Goal: Task Accomplishment & Management: Complete application form

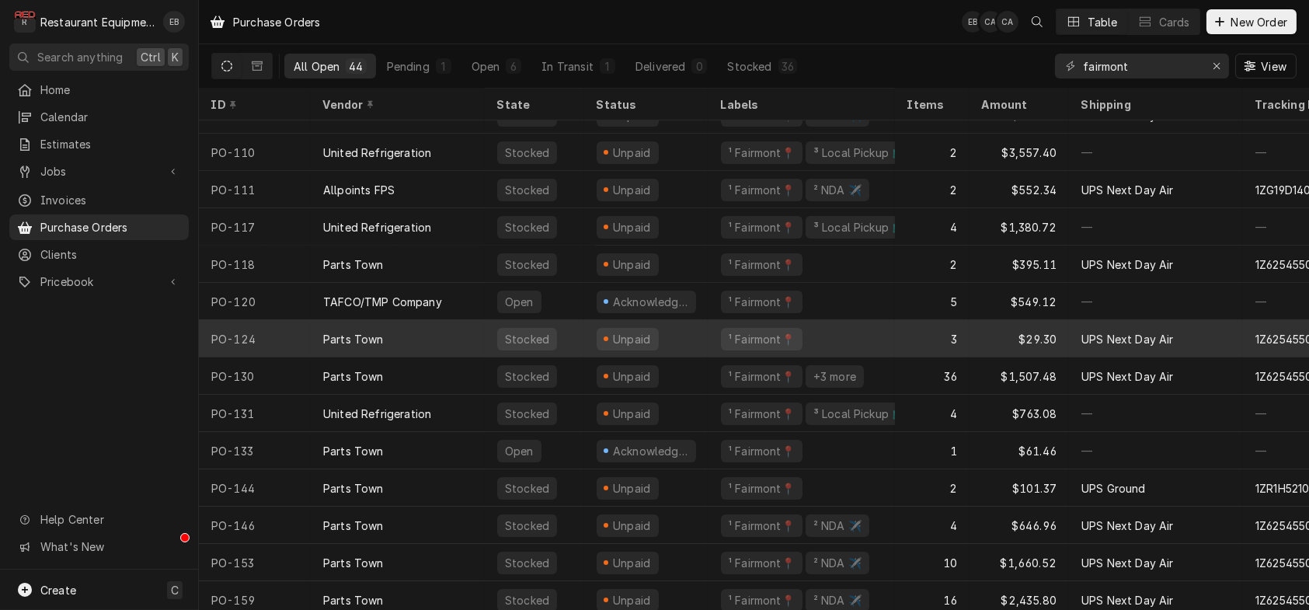
scroll to position [648, 0]
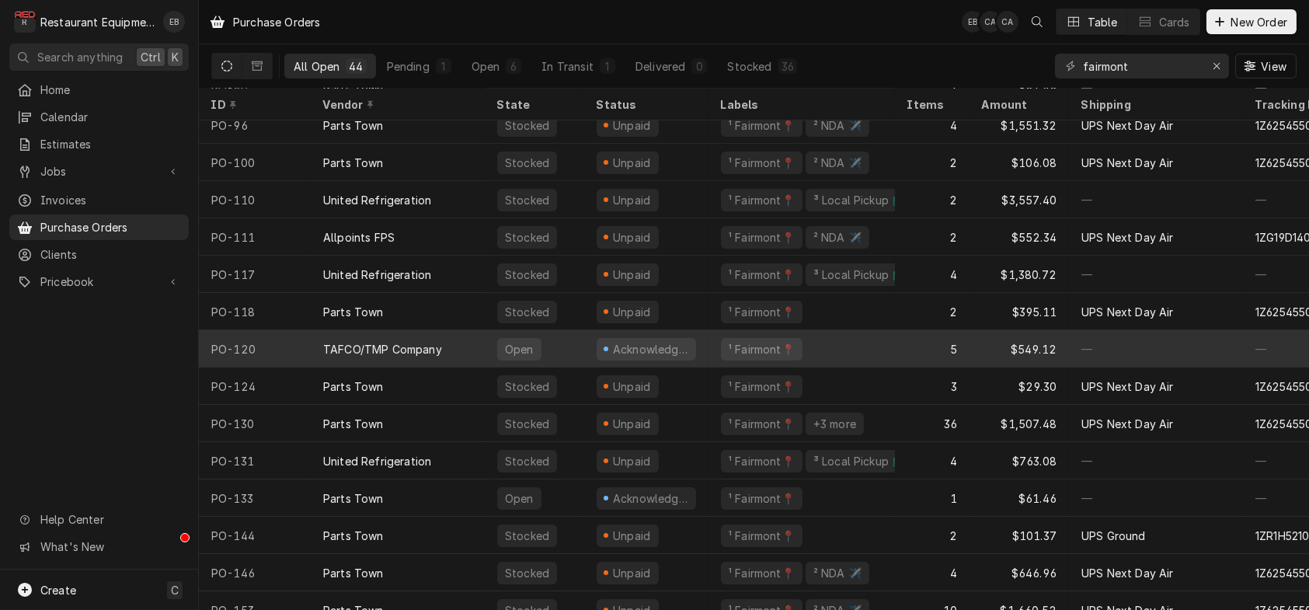
click at [852, 348] on div "¹ Fairmont📍" at bounding box center [802, 348] width 186 height 37
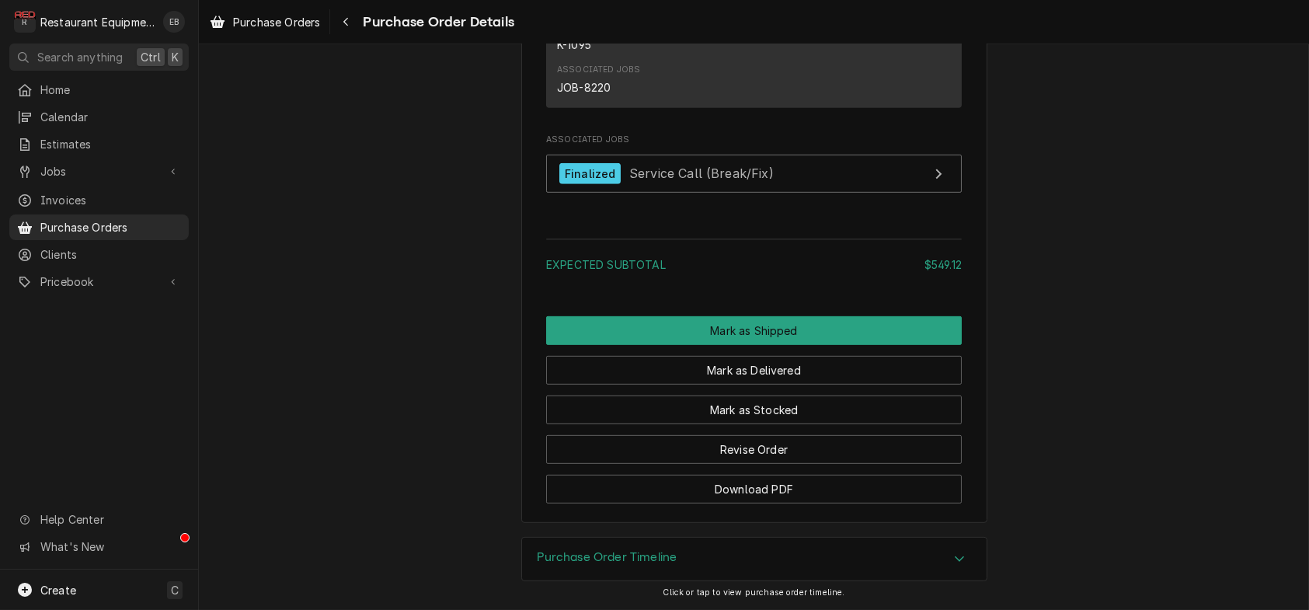
scroll to position [2175, 0]
click at [358, 31] on button "Navigate back" at bounding box center [345, 21] width 25 height 25
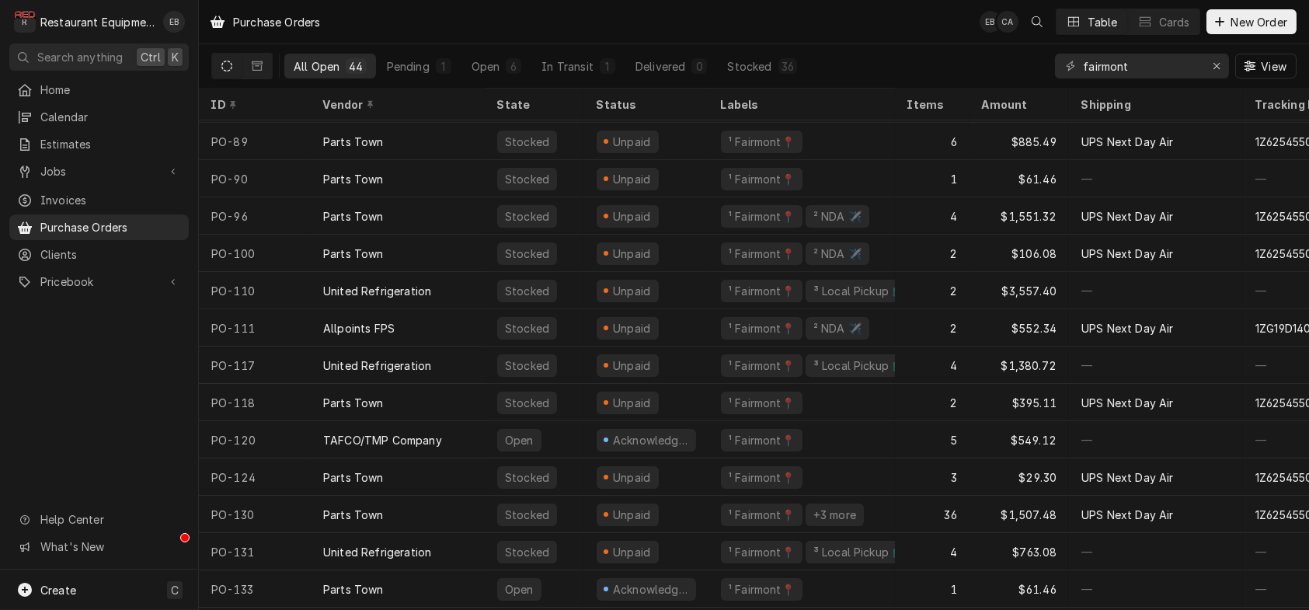
scroll to position [606, 0]
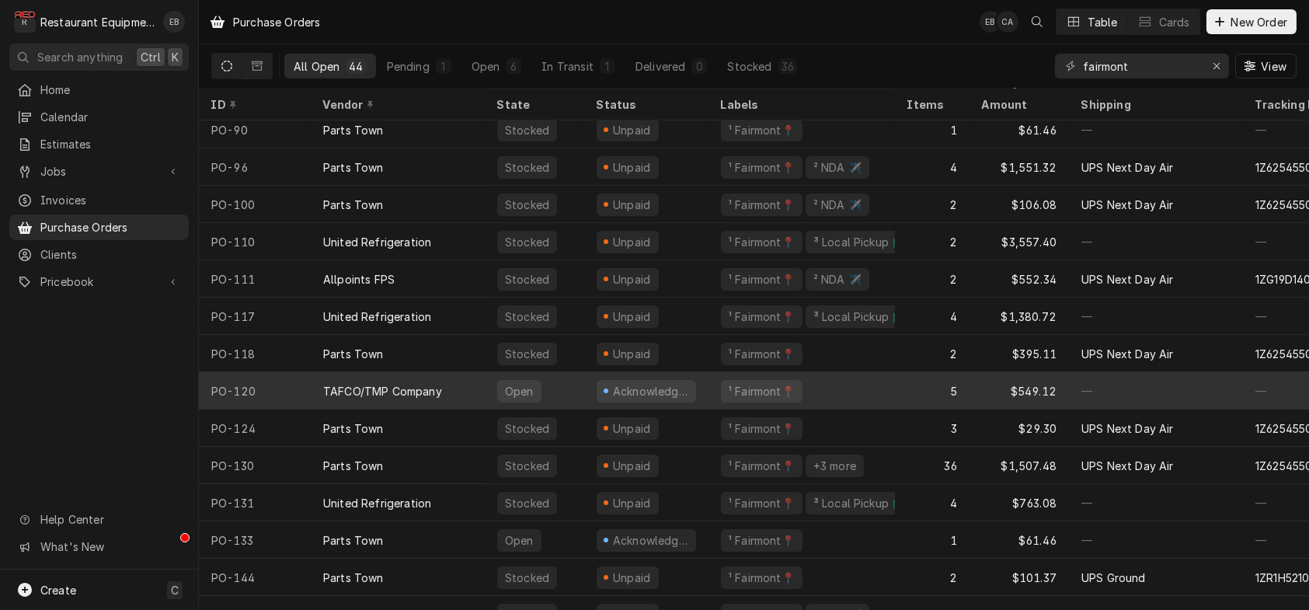
click at [469, 388] on div "TAFCO/TMP Company" at bounding box center [398, 390] width 174 height 37
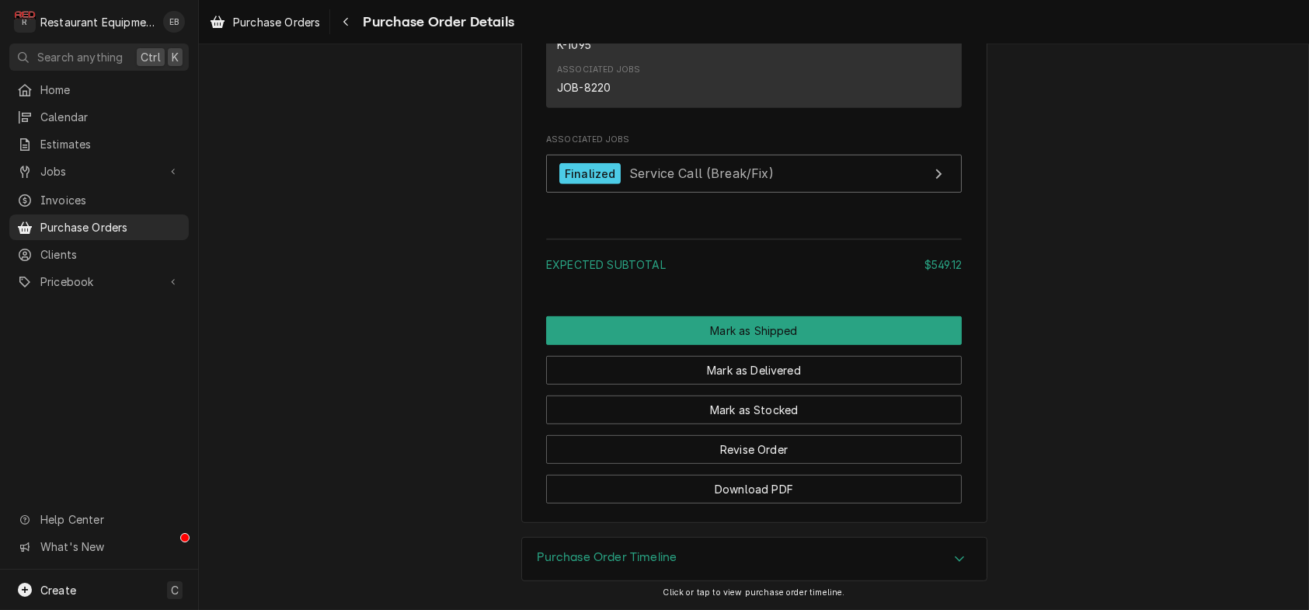
scroll to position [2441, 0]
click at [886, 538] on div "Purchase Order Timeline" at bounding box center [754, 560] width 465 height 44
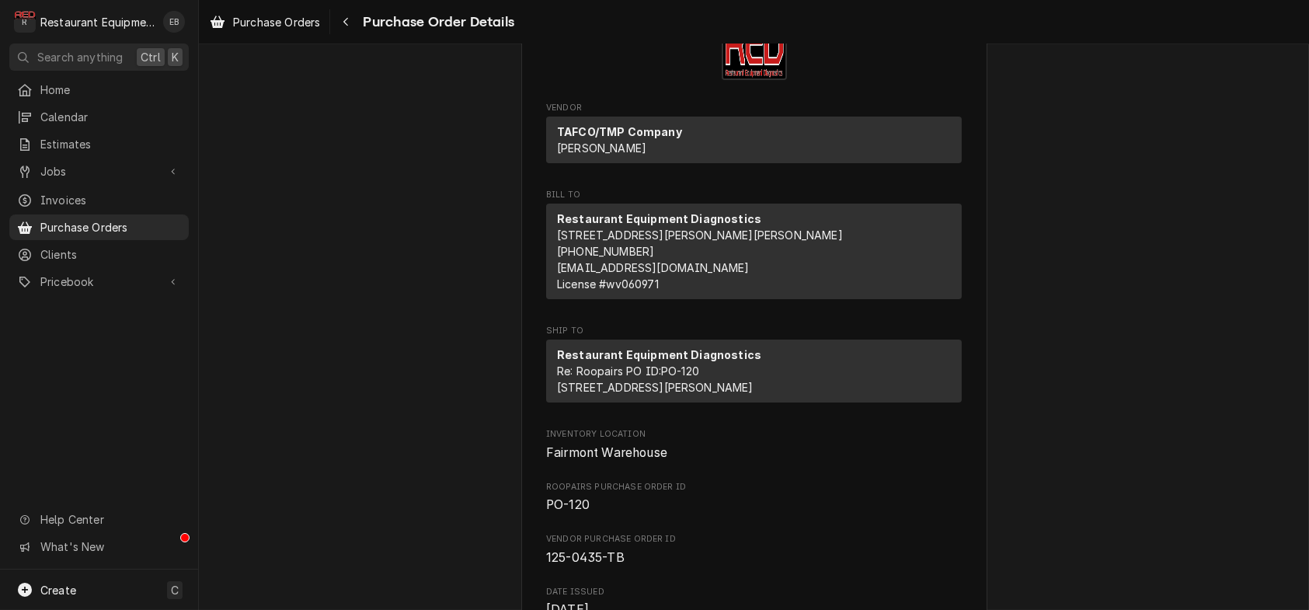
scroll to position [59, 0]
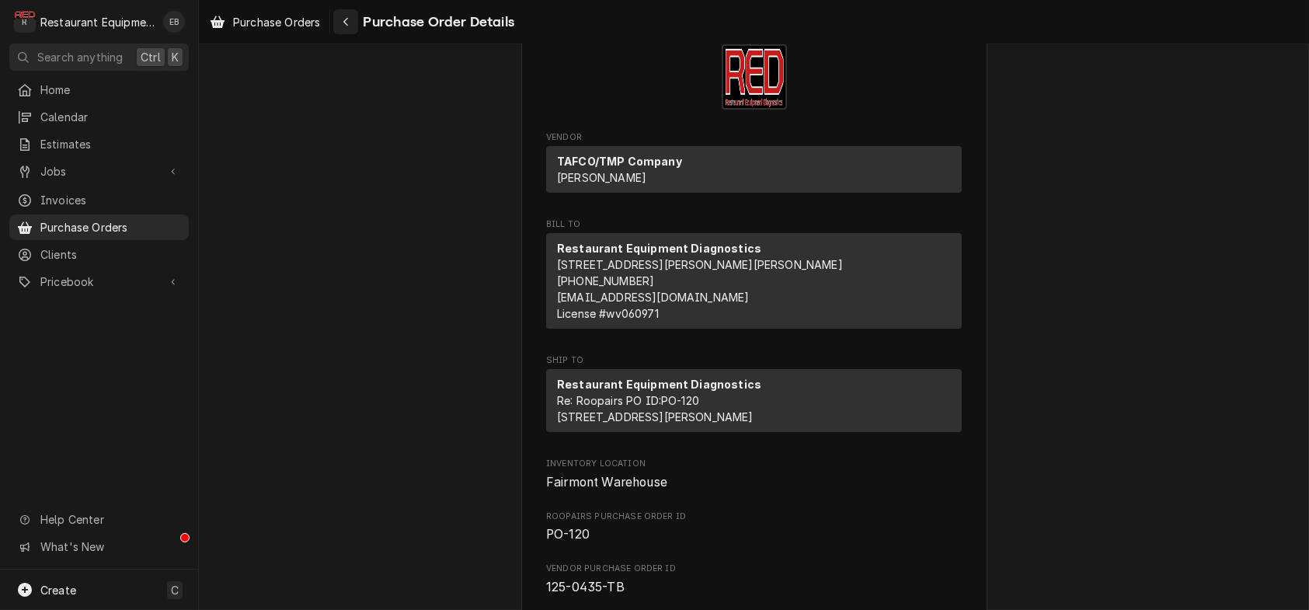
click at [354, 15] on div "Navigate back" at bounding box center [346, 22] width 16 height 16
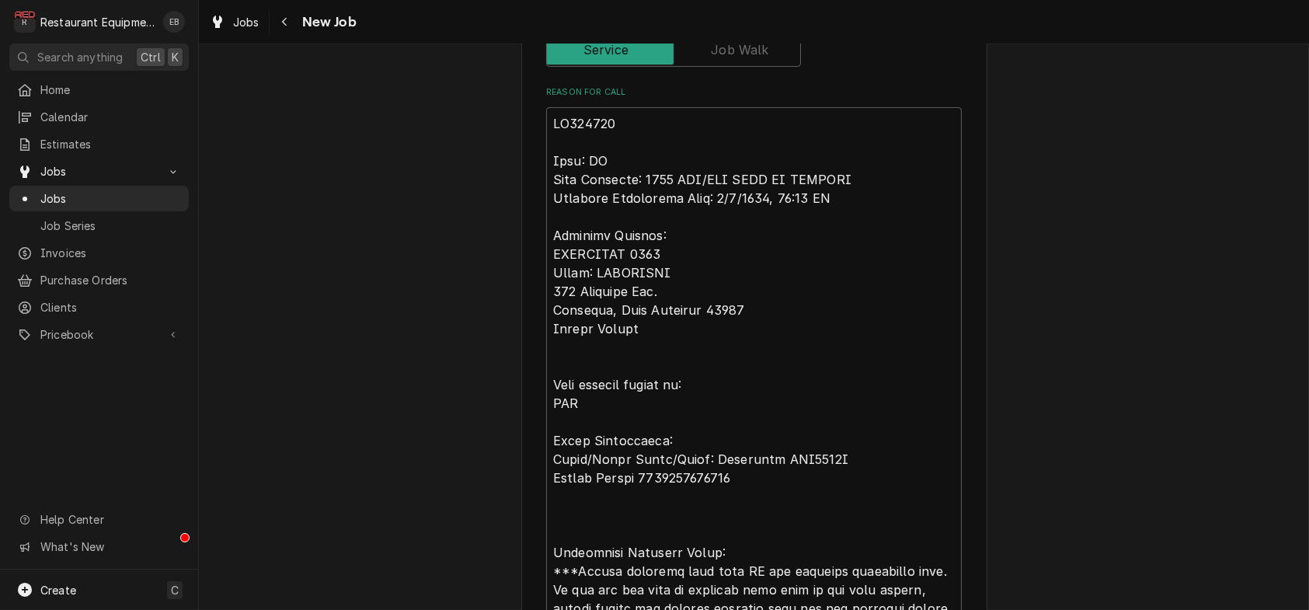
scroll to position [640, 0]
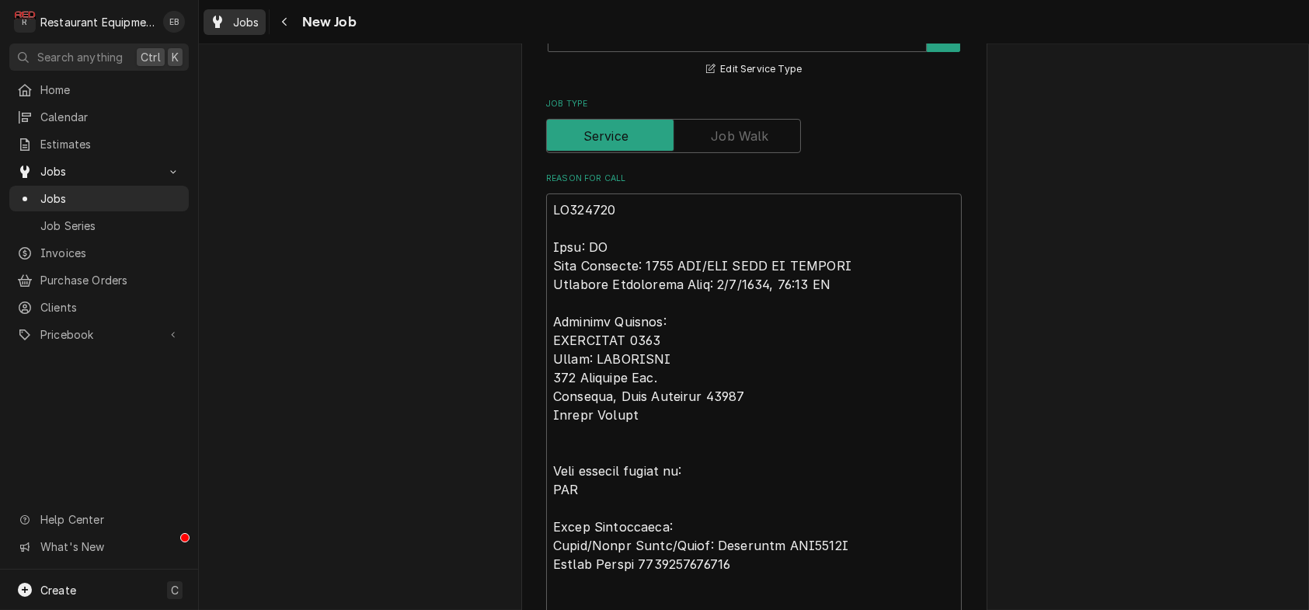
click at [246, 17] on div "Jobs" at bounding box center [235, 21] width 56 height 19
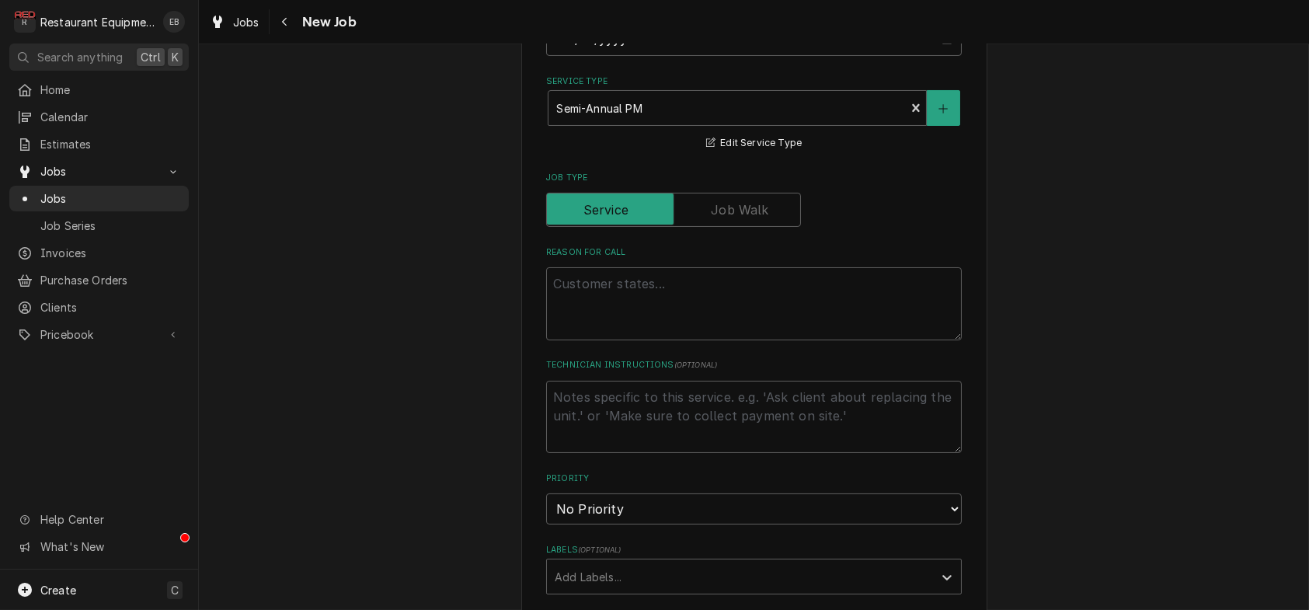
scroll to position [570, 0]
click at [622, 337] on textarea "Reason For Call" at bounding box center [754, 300] width 416 height 73
type textarea "S"
type textarea "x"
type textarea "Se"
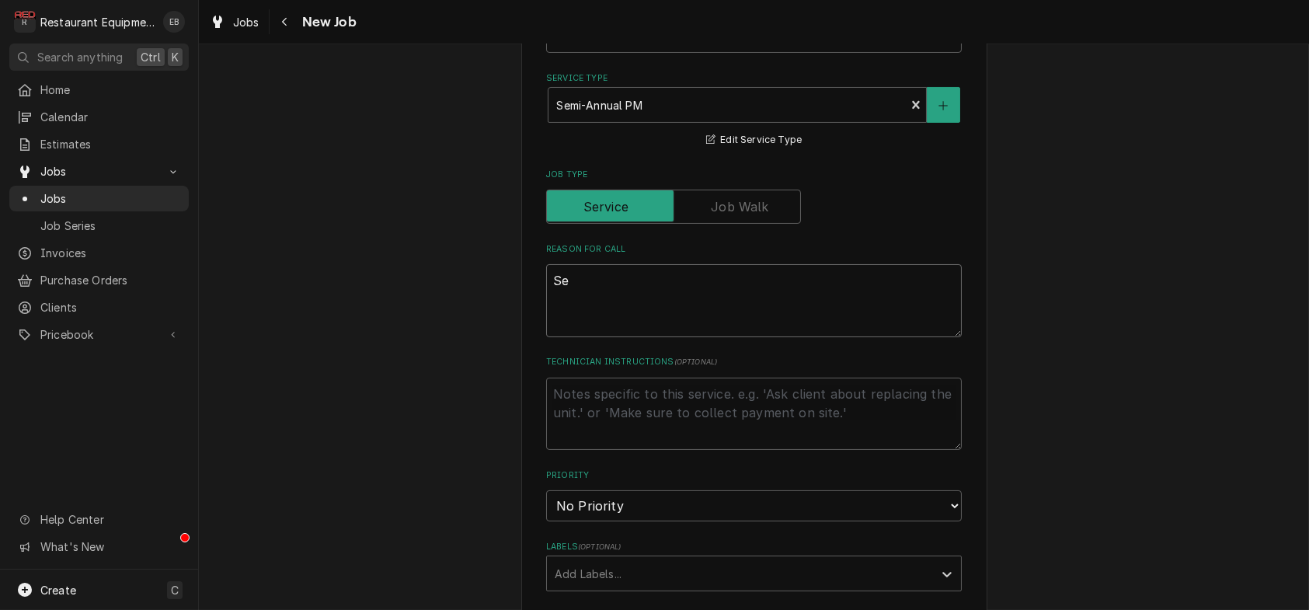
type textarea "x"
type textarea "Sem"
type textarea "x"
type textarea "Semi"
type textarea "x"
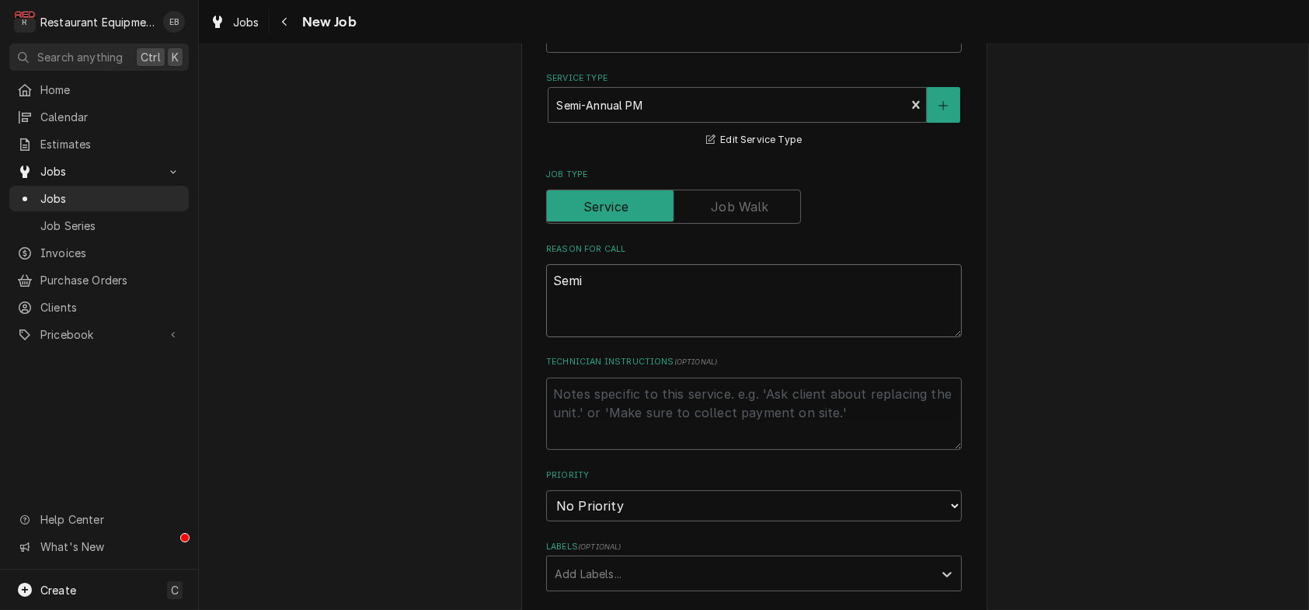
type textarea "Semi-"
type textarea "x"
type textarea "Semi-a"
type textarea "x"
type textarea "Semi-an"
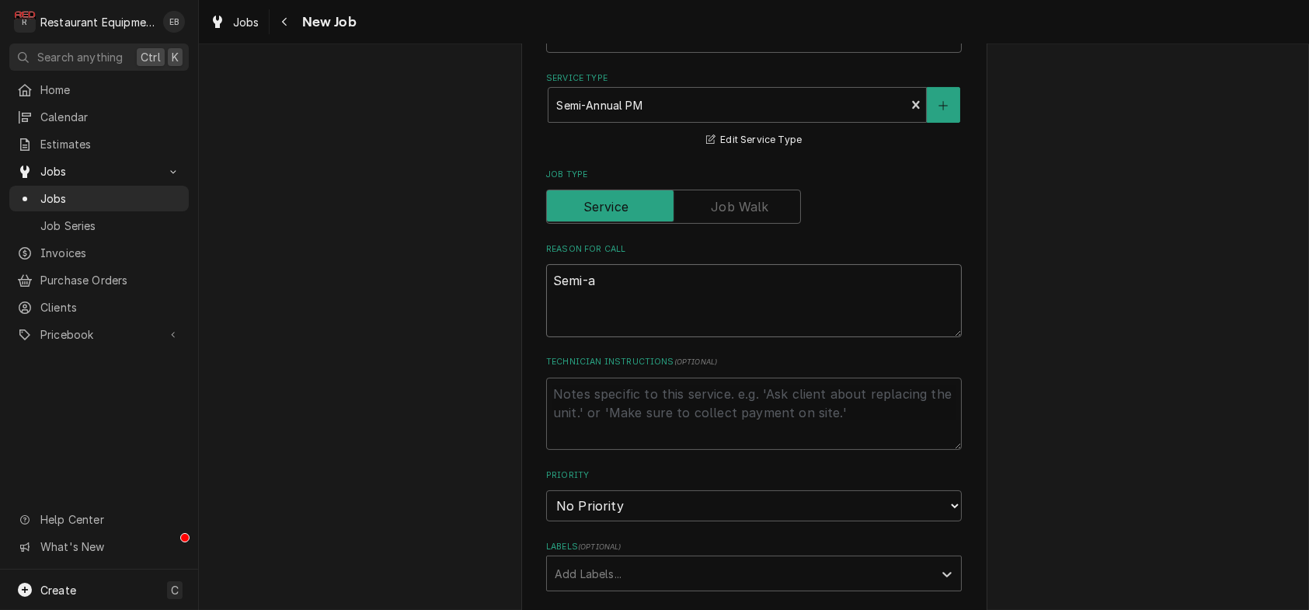
type textarea "x"
type textarea "Semi-ann"
type textarea "x"
type textarea "Semi-annu"
type textarea "x"
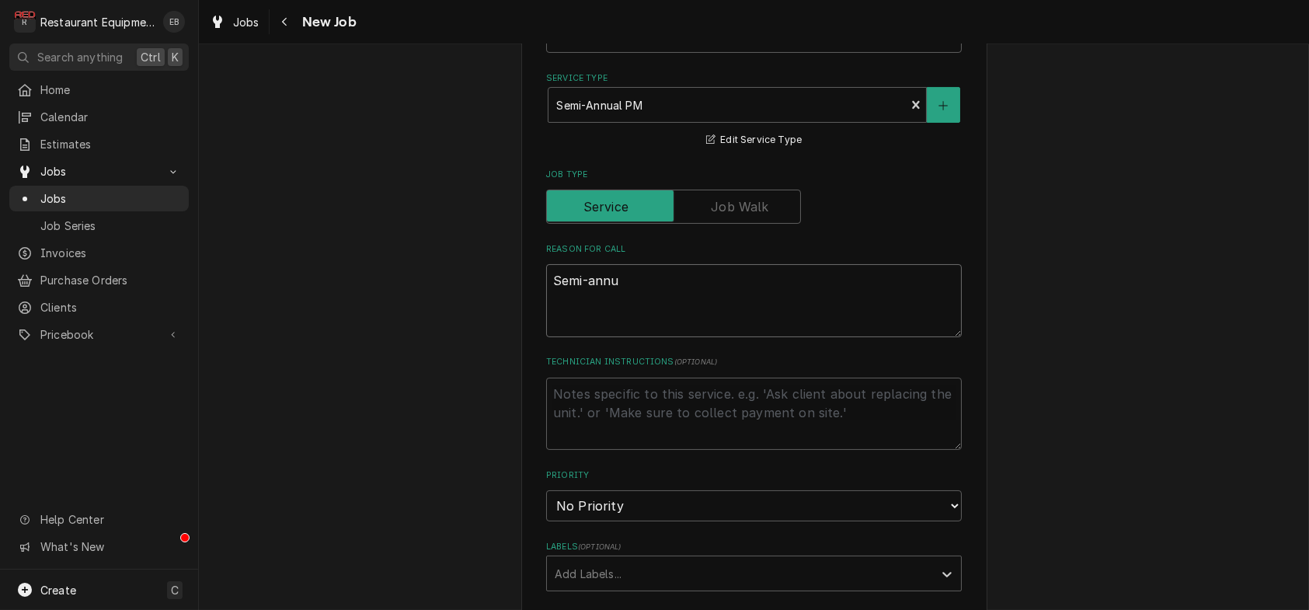
type textarea "Semi-annua"
type textarea "x"
type textarea "Semi-annual"
type textarea "x"
type textarea "Semi-annual"
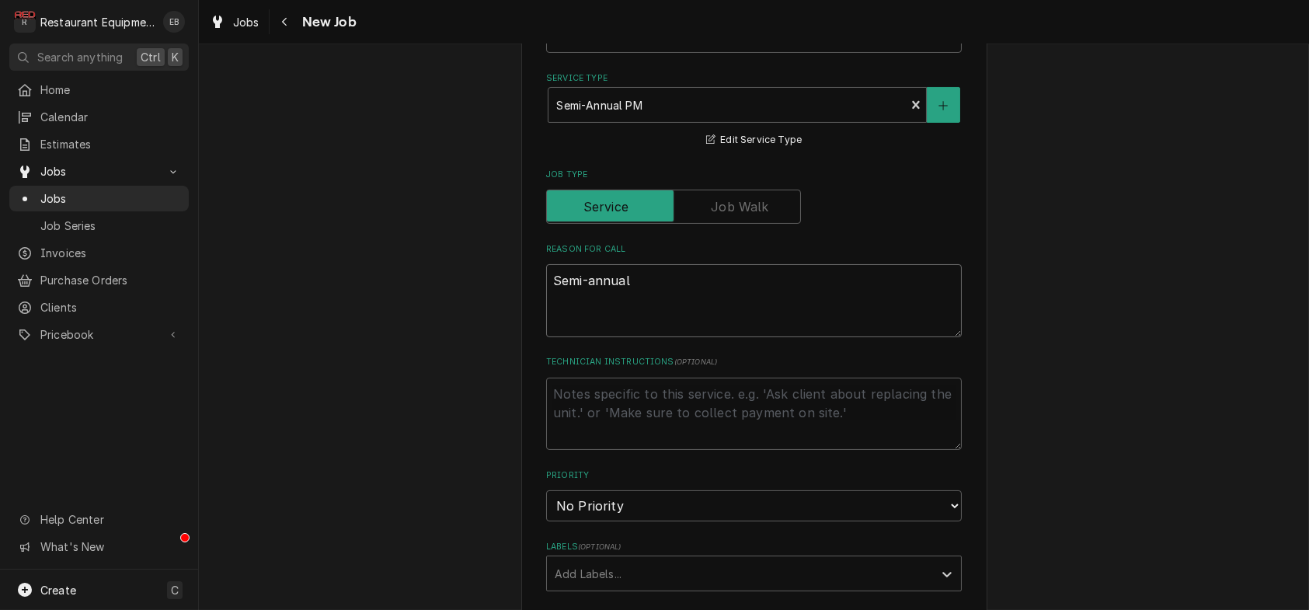
type textarea "x"
type textarea "Semi-annual p"
type textarea "x"
type textarea "Semi-annual pm"
type textarea "x"
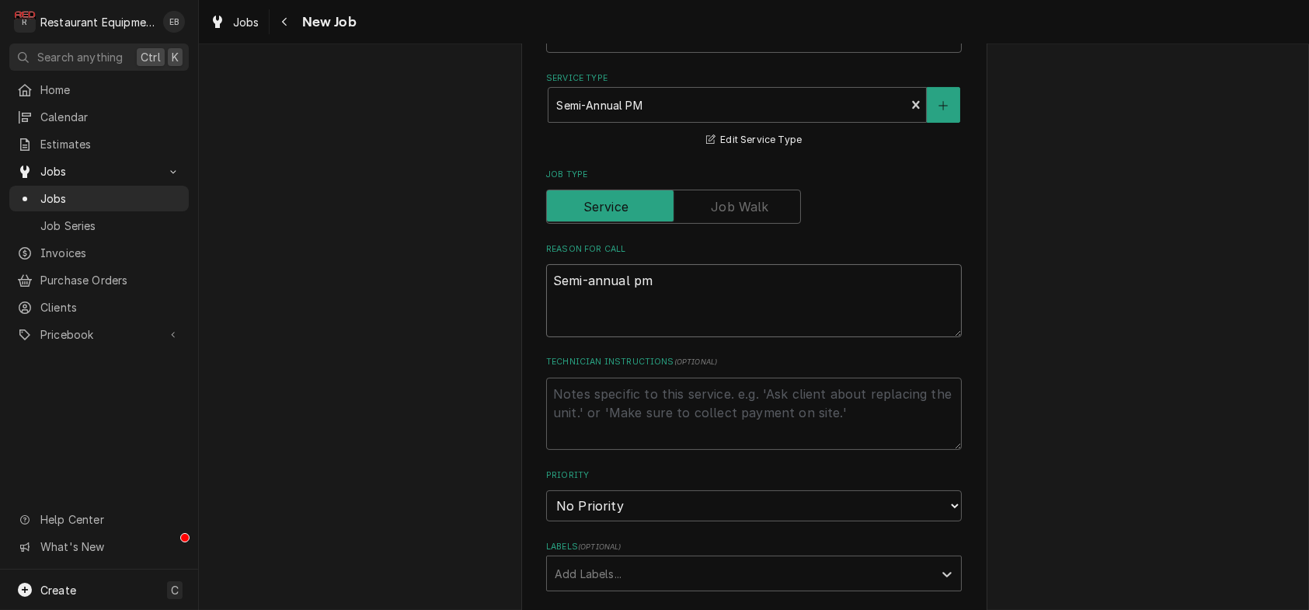
type textarea "Semi-annual p"
type textarea "x"
type textarea "Semi-annual"
type textarea "x"
type textarea "Semi-annual P"
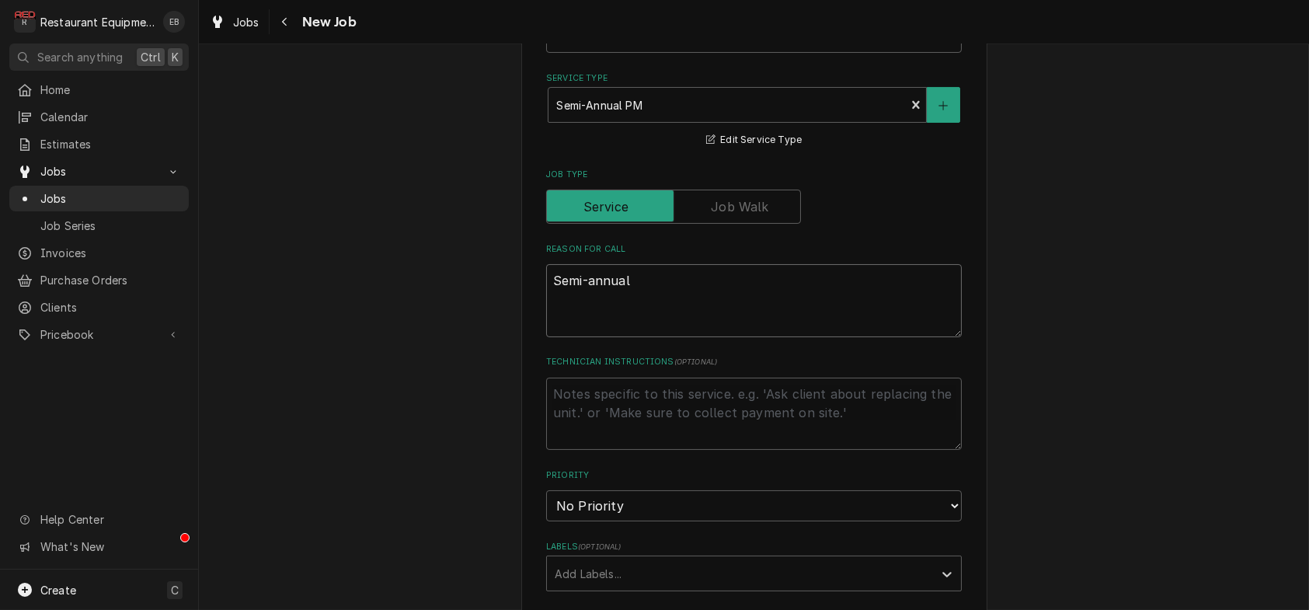
type textarea "x"
type textarea "Semi-annual PM"
type textarea "x"
type textarea "Semi-annual PM."
type textarea "x"
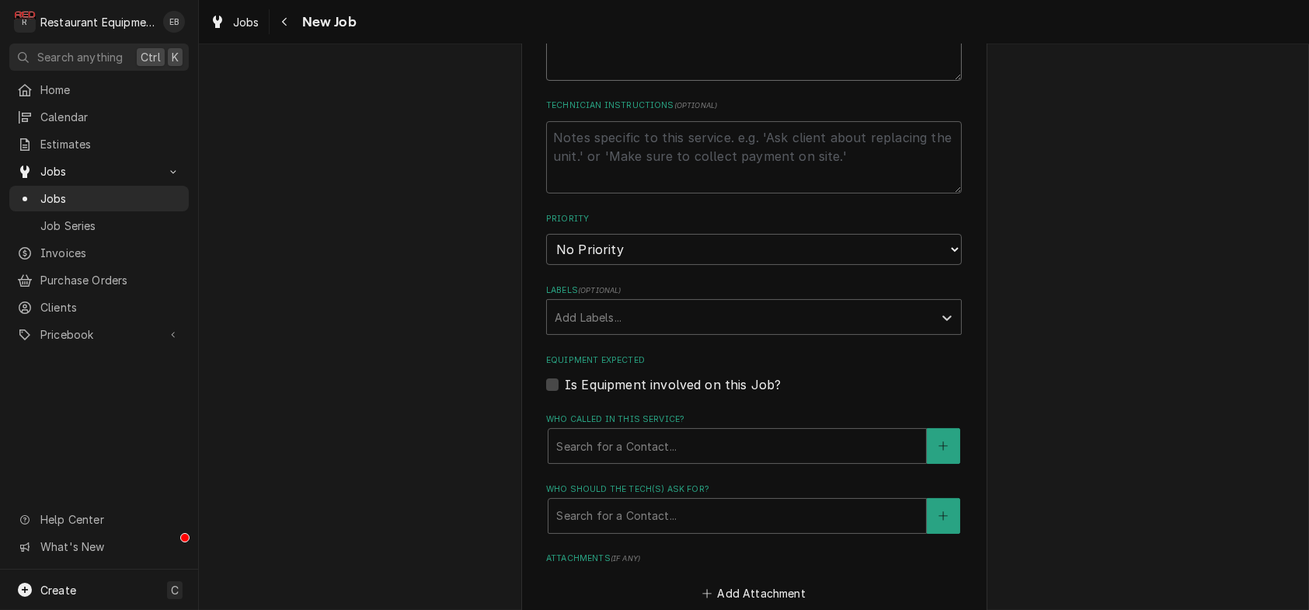
scroll to position [828, 0]
type textarea "Semi-annual PM."
click at [639, 263] on select "No Priority Urgent High Medium Low" at bounding box center [754, 247] width 416 height 31
select select "3"
click at [546, 263] on select "No Priority Urgent High Medium Low" at bounding box center [754, 247] width 416 height 31
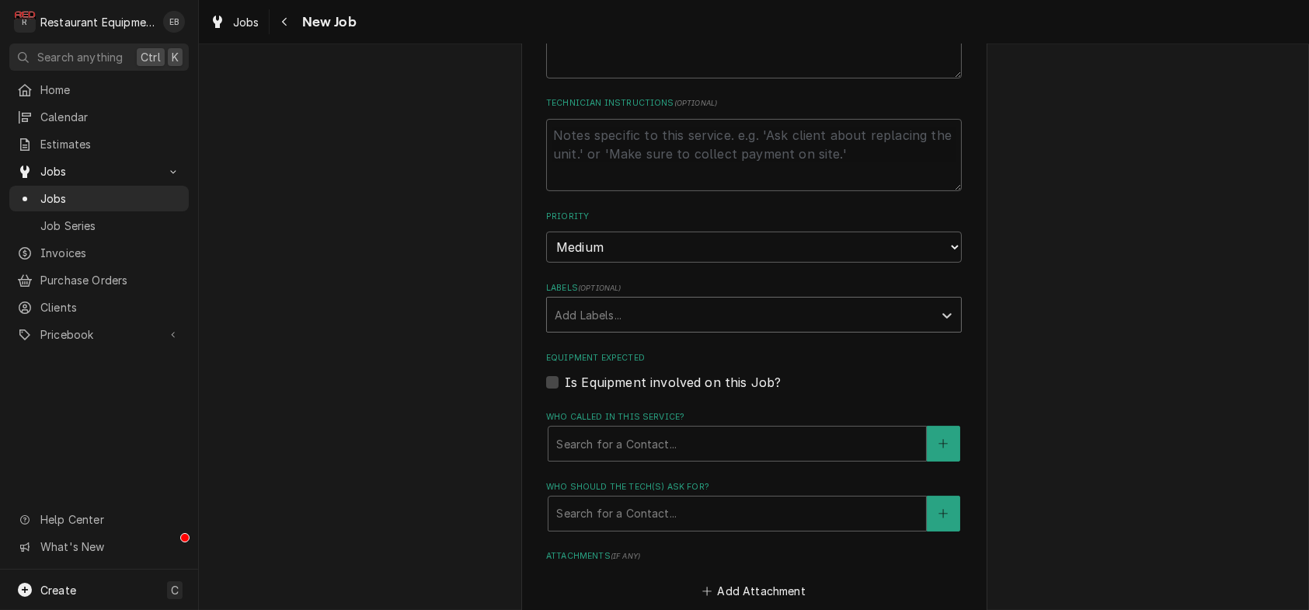
click at [646, 329] on div "Labels" at bounding box center [740, 315] width 371 height 28
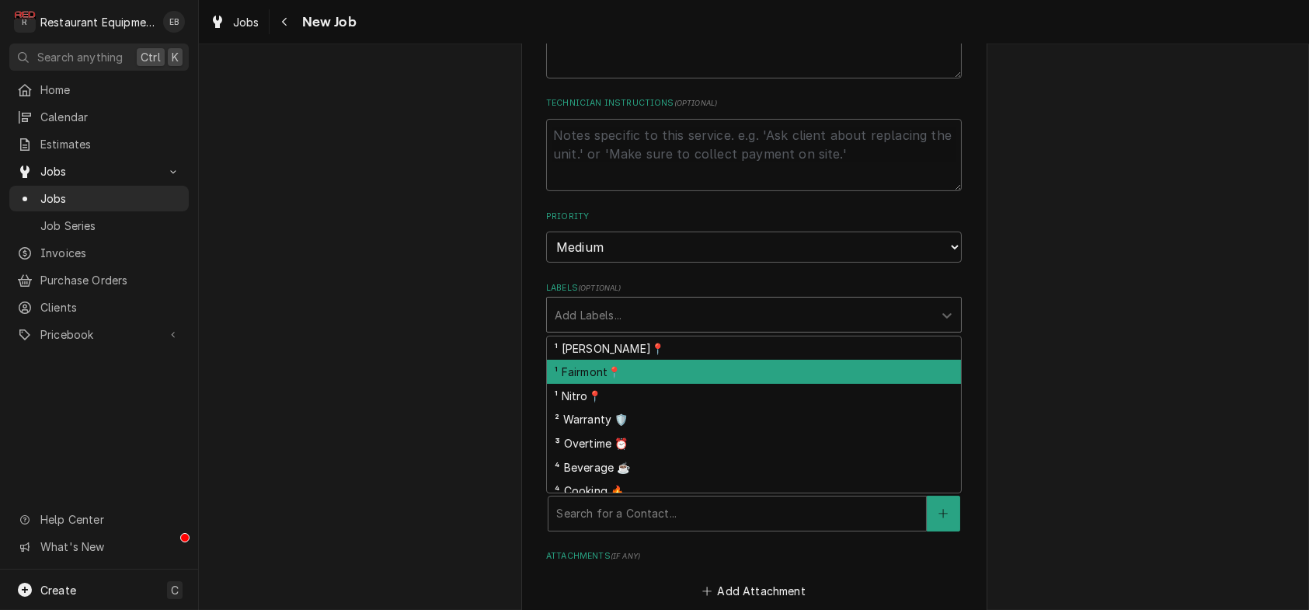
click at [632, 384] on div "¹ Fairmont📍" at bounding box center [754, 372] width 414 height 24
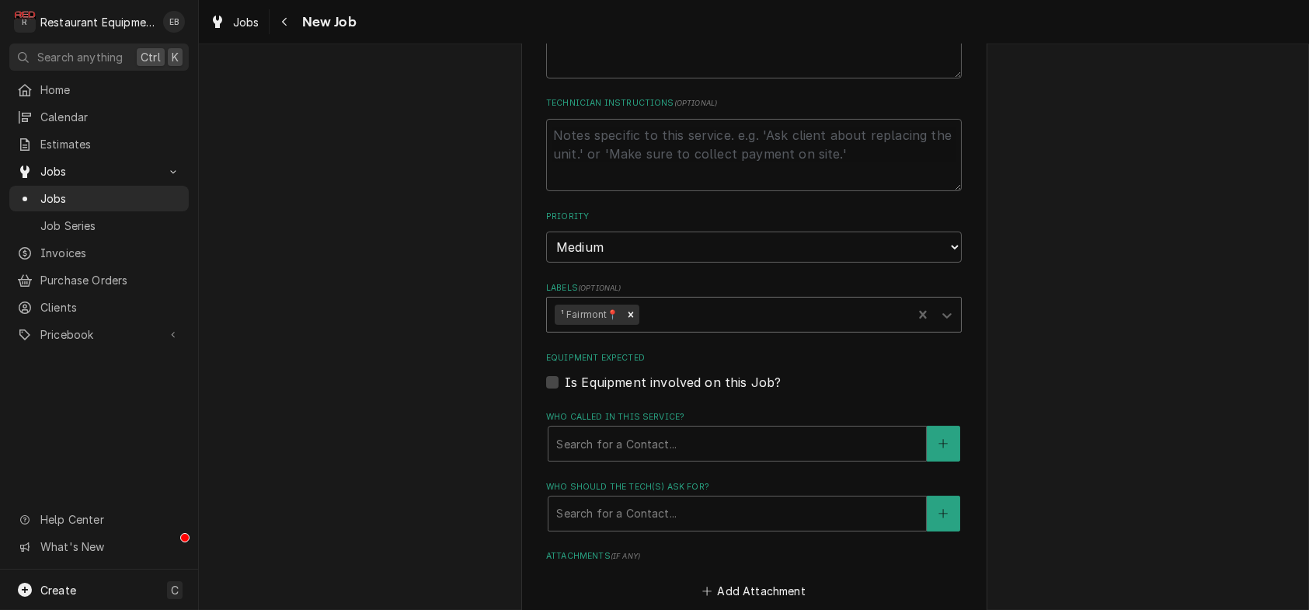
click at [700, 329] on div "Labels" at bounding box center [773, 315] width 263 height 28
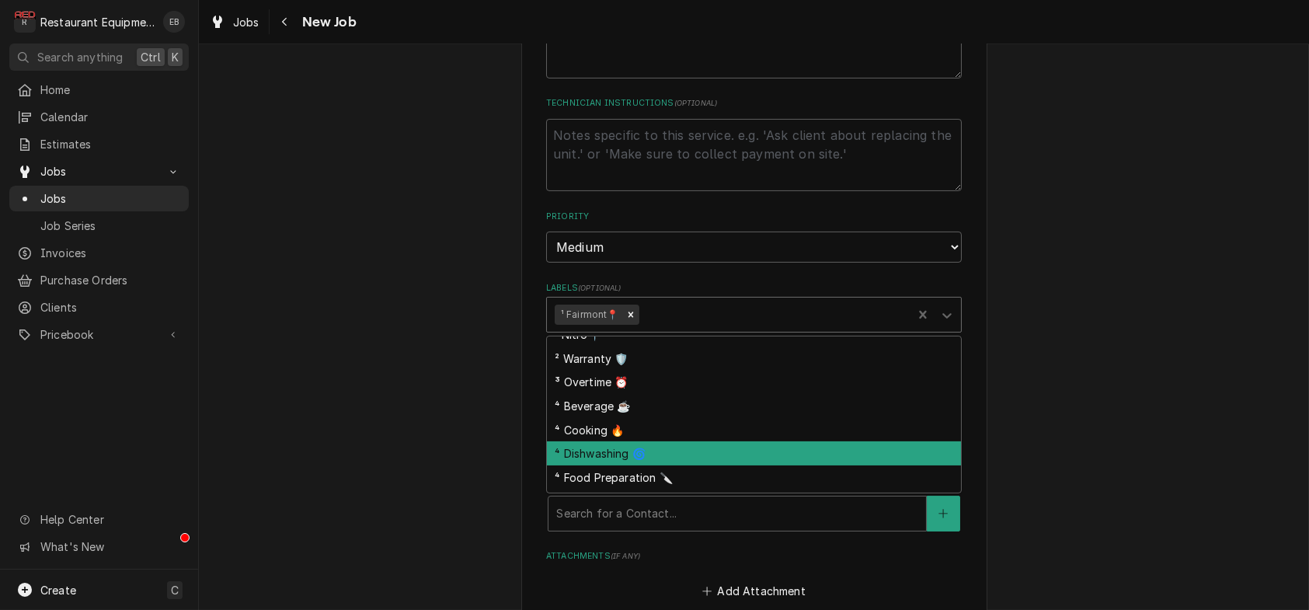
scroll to position [0, 0]
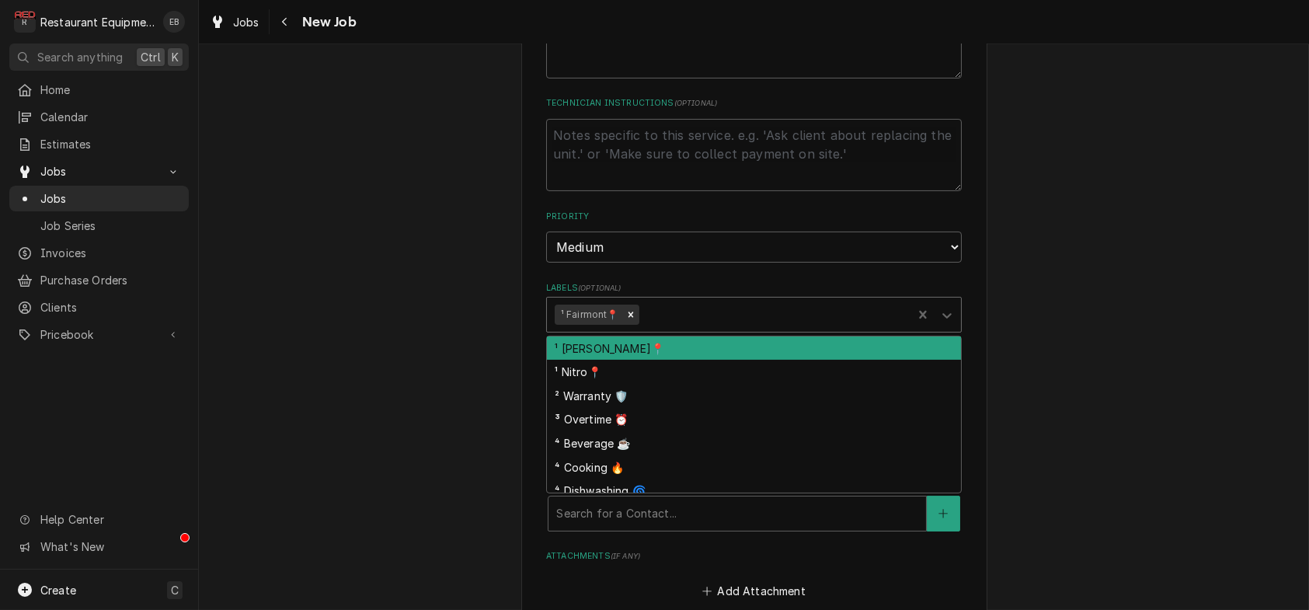
click at [750, 294] on label "Labels ( optional )" at bounding box center [754, 288] width 416 height 12
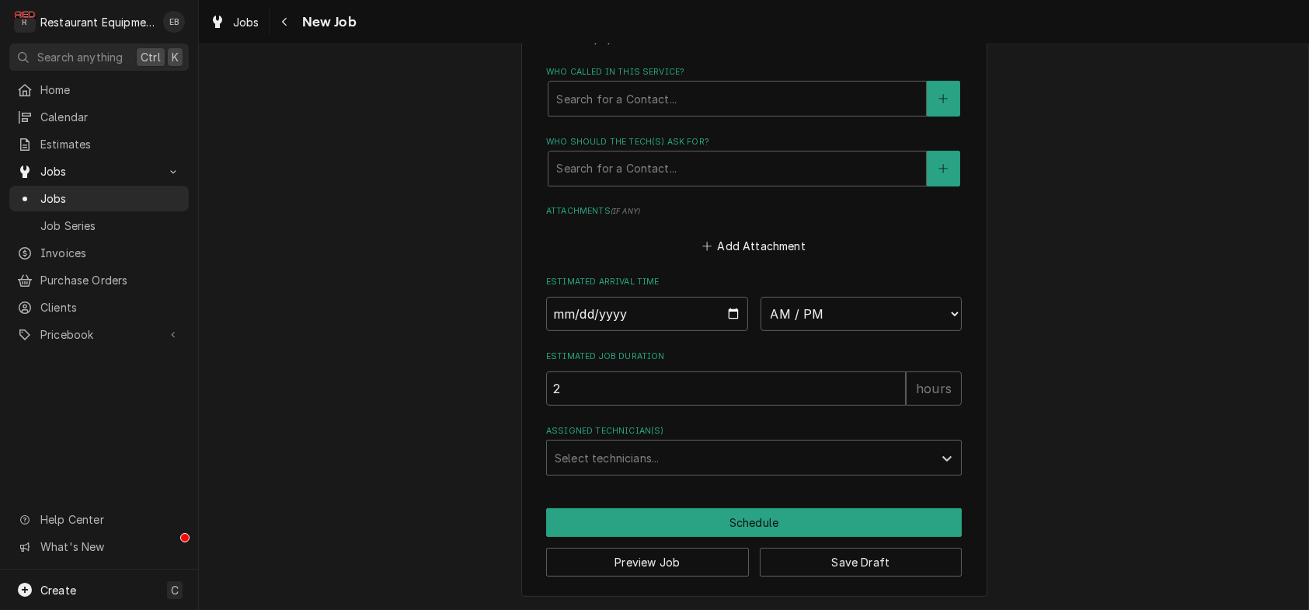
scroll to position [1191, 0]
click at [722, 113] on div "Who called in this service?" at bounding box center [737, 99] width 362 height 28
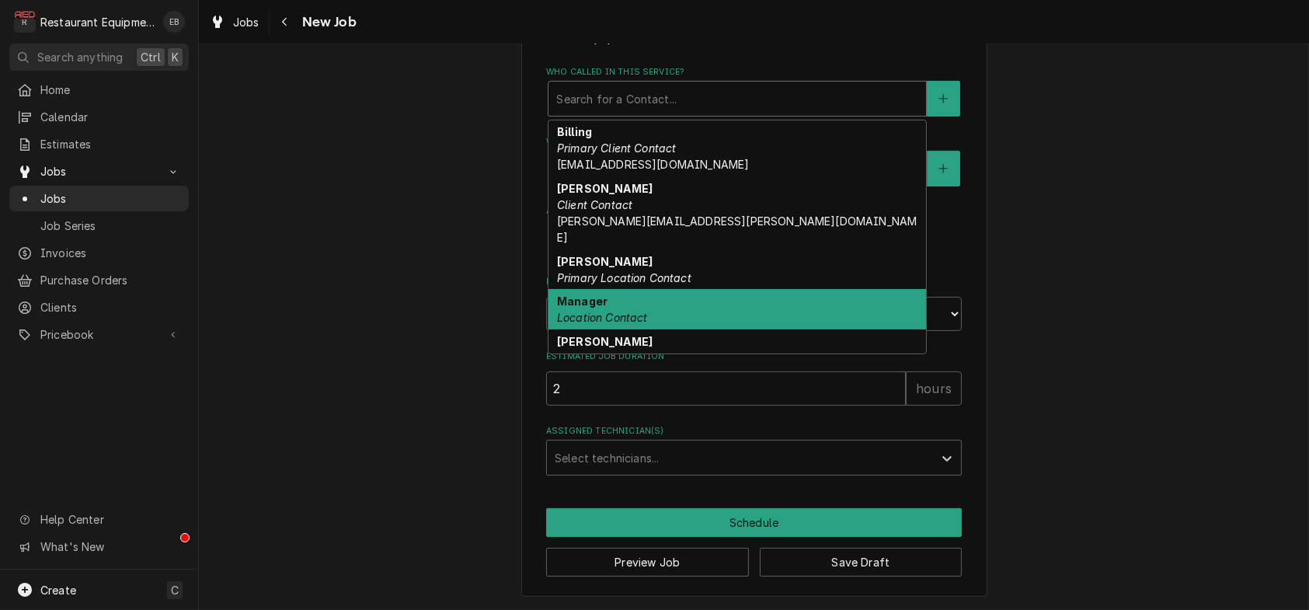
click at [645, 329] on div "Manager Location Contact" at bounding box center [738, 309] width 378 height 40
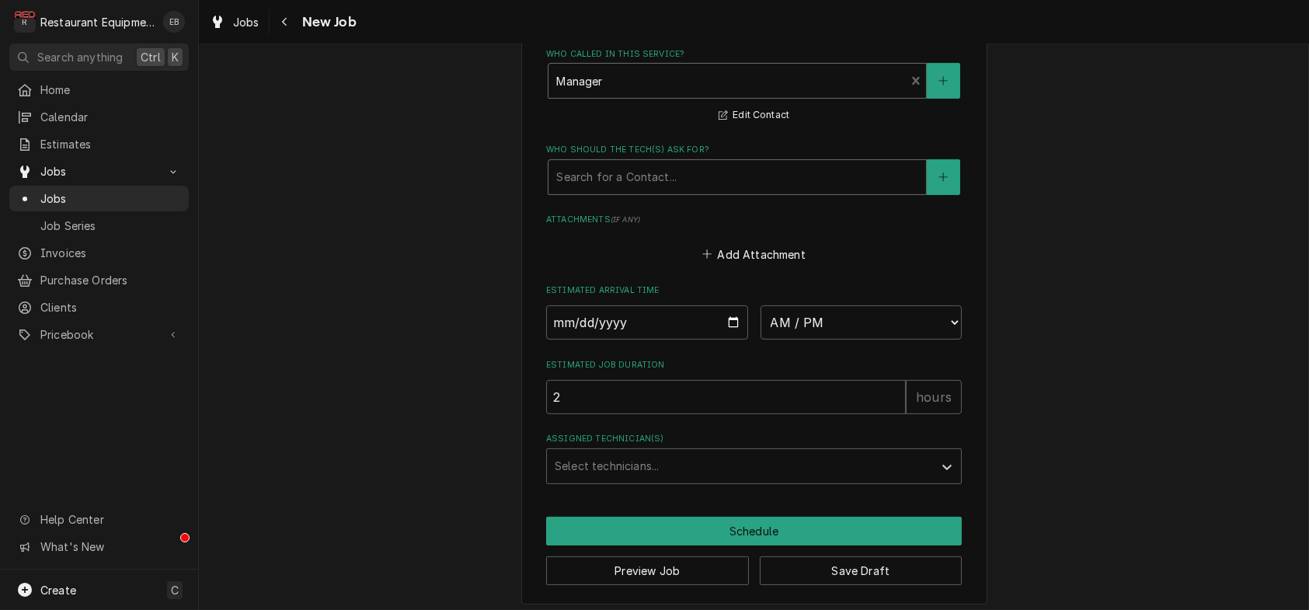
click at [653, 191] on div "Who should the tech(s) ask for?" at bounding box center [737, 177] width 362 height 28
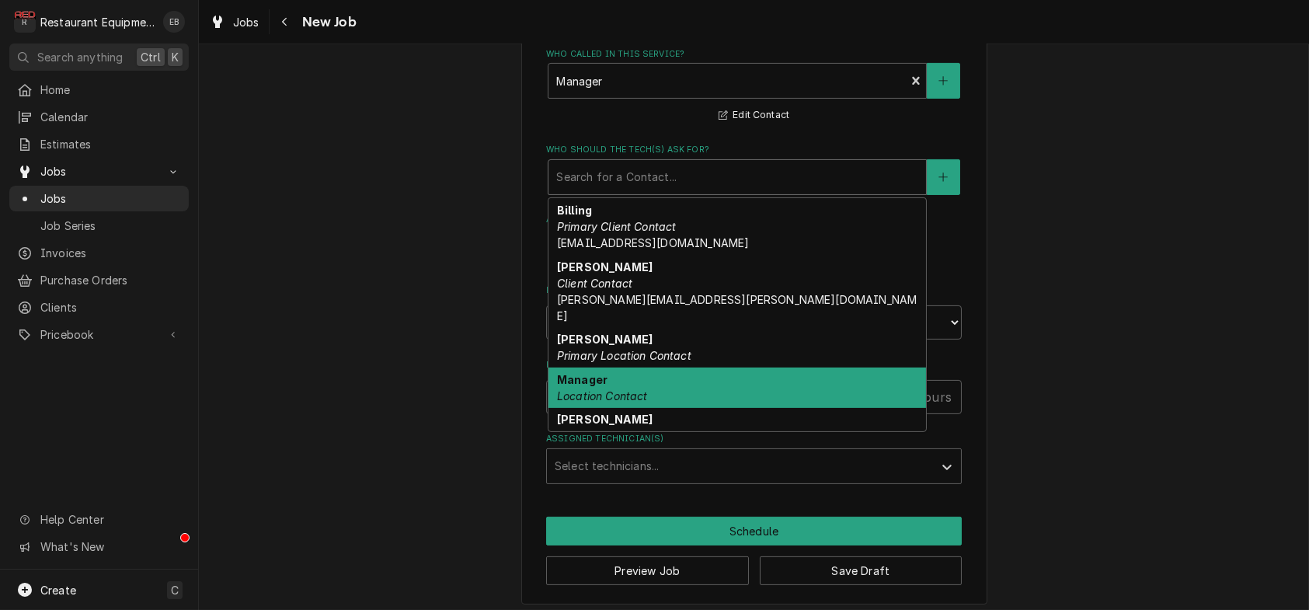
click at [592, 386] on strong "Manager" at bounding box center [582, 379] width 51 height 13
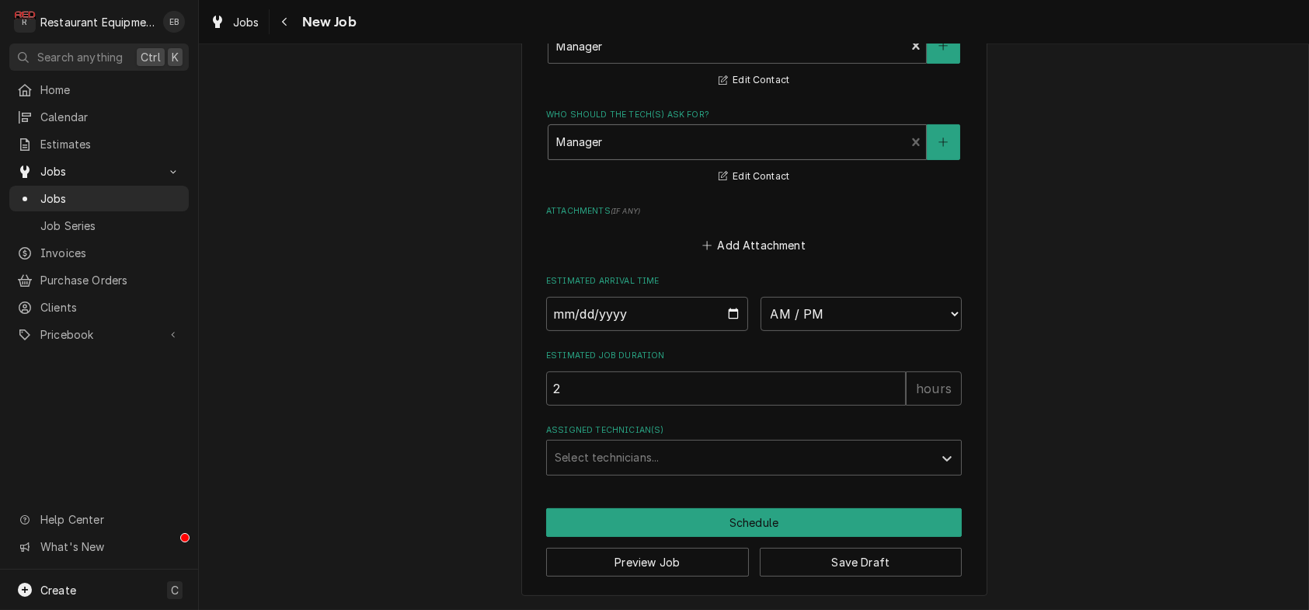
scroll to position [1346, 0]
click at [740, 331] on input "Date" at bounding box center [647, 314] width 202 height 34
click at [726, 287] on label "Estimated Arrival Time" at bounding box center [754, 281] width 416 height 12
click at [677, 472] on div "Assigned Technician(s)" at bounding box center [740, 458] width 371 height 28
click at [798, 437] on label "Assigned Technician(s)" at bounding box center [754, 430] width 416 height 12
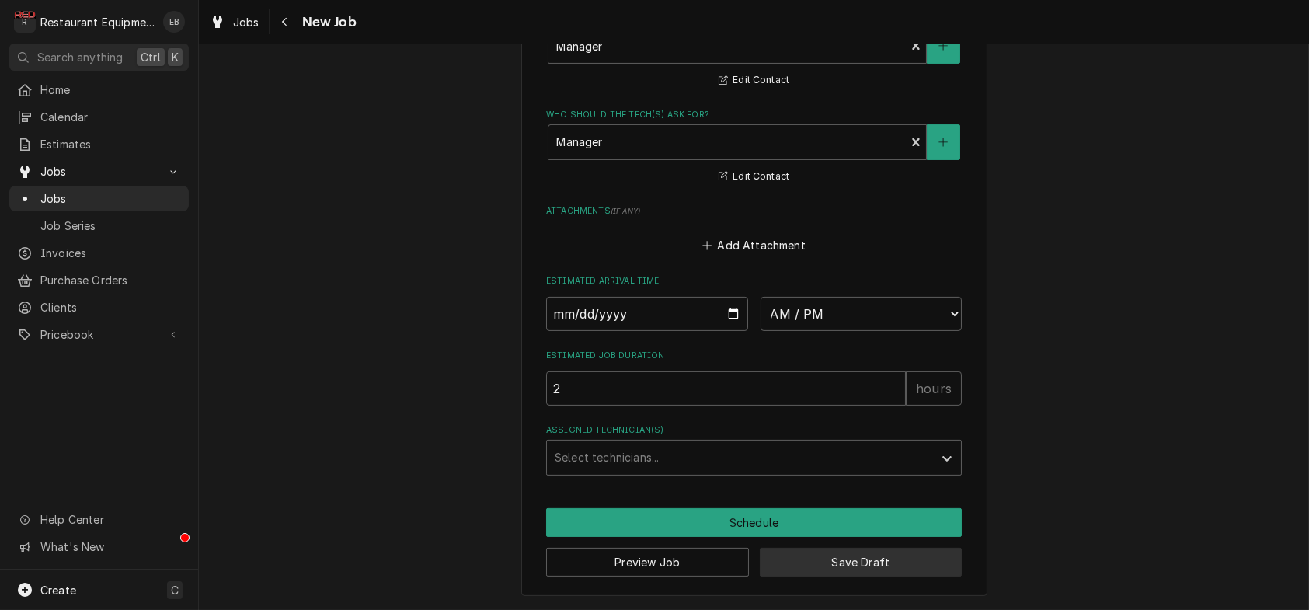
click at [875, 558] on button "Save Draft" at bounding box center [861, 562] width 203 height 29
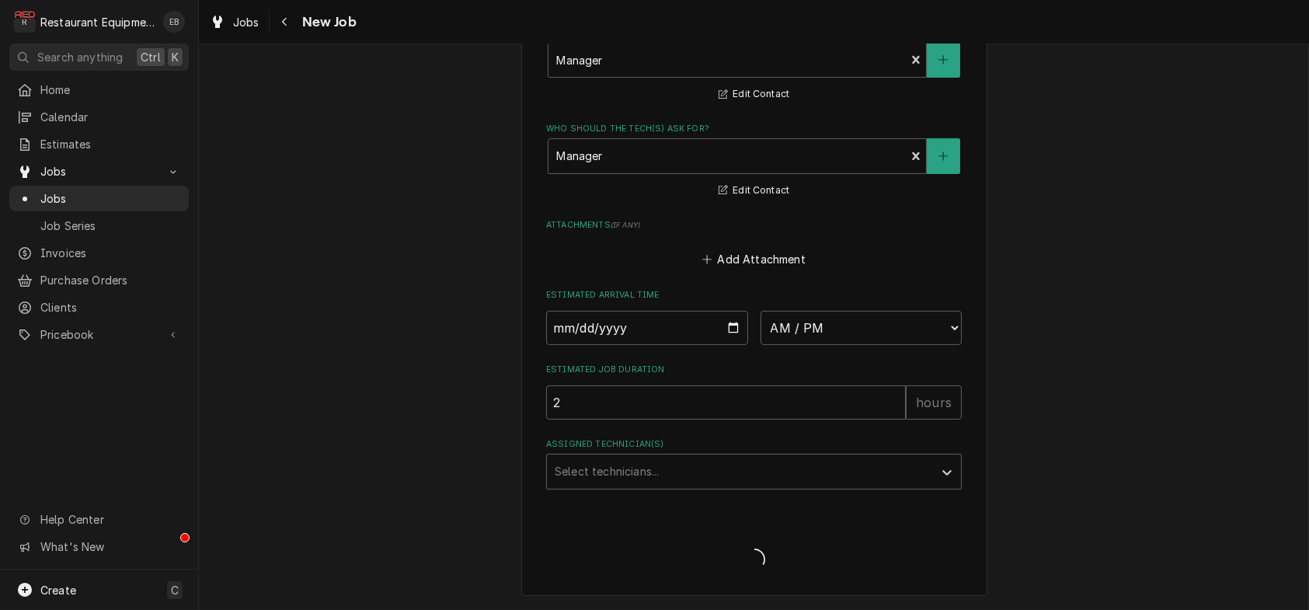
type textarea "x"
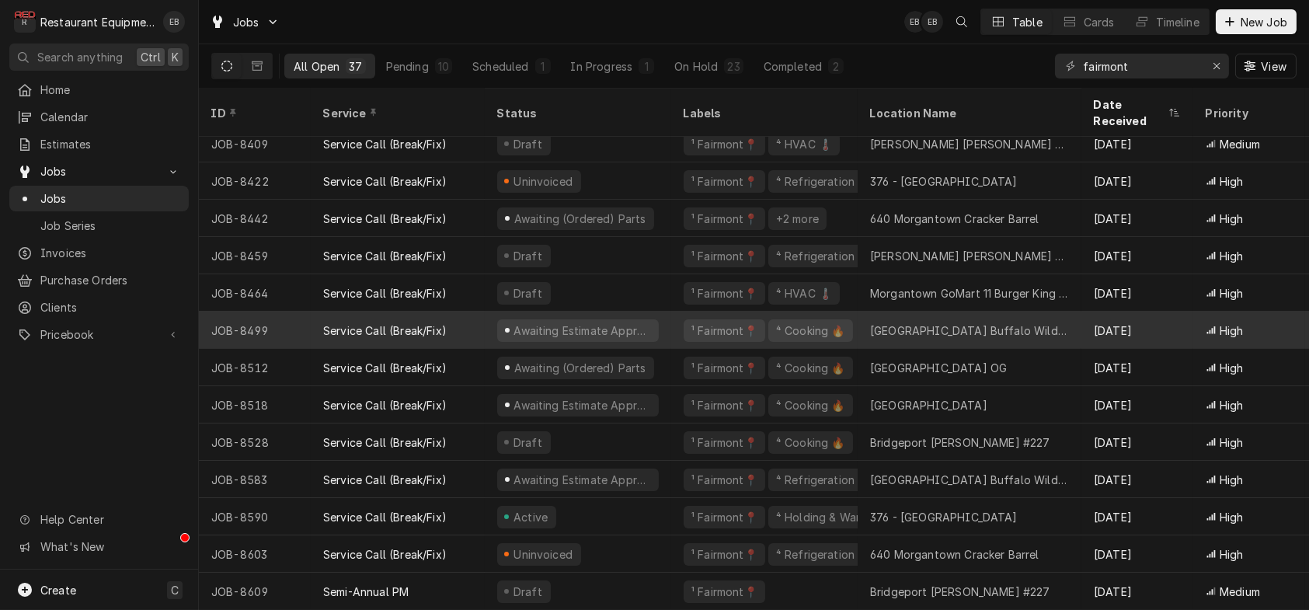
scroll to position [918, 0]
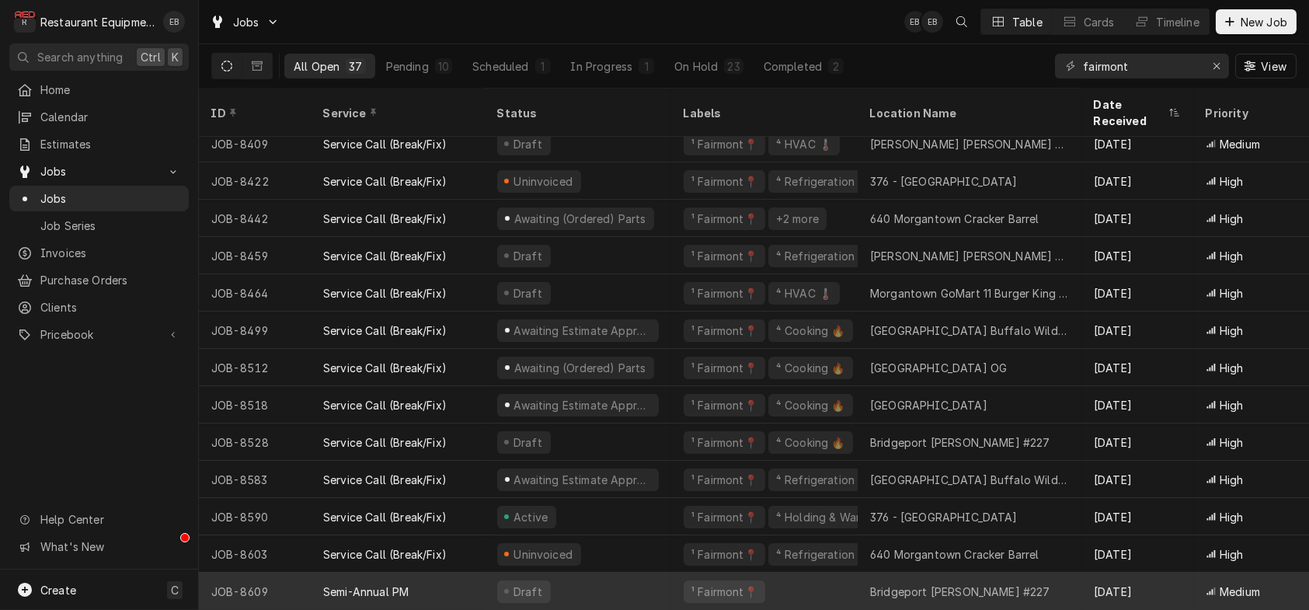
click at [856, 576] on div "¹ Fairmont📍" at bounding box center [764, 591] width 186 height 37
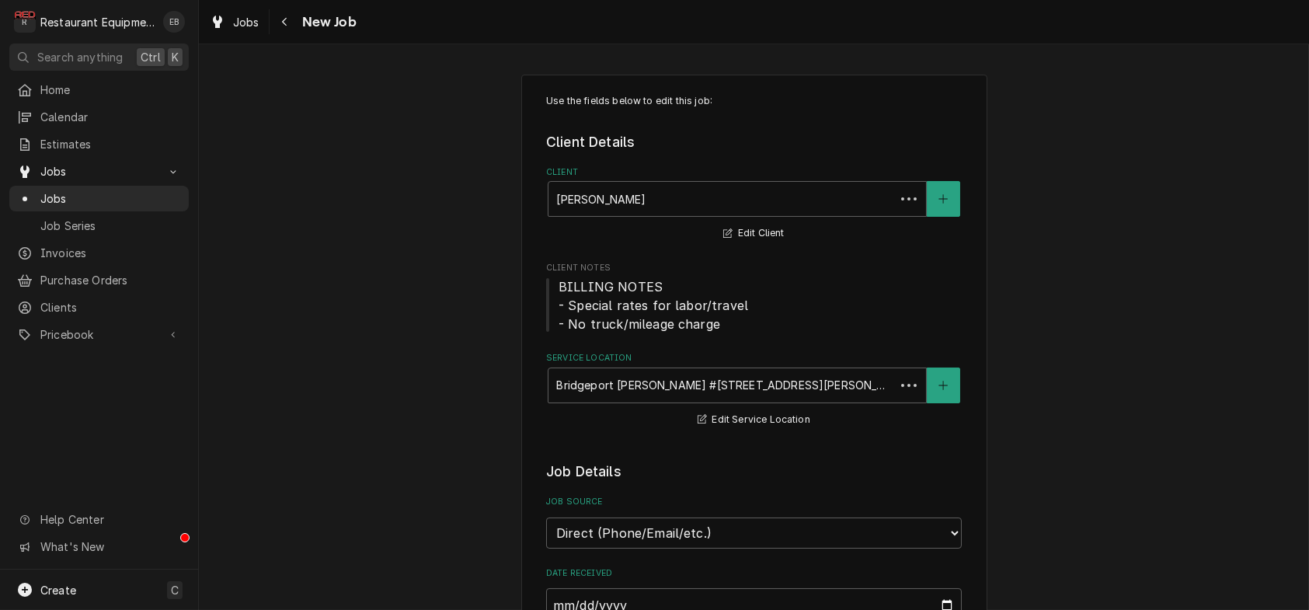
type textarea "x"
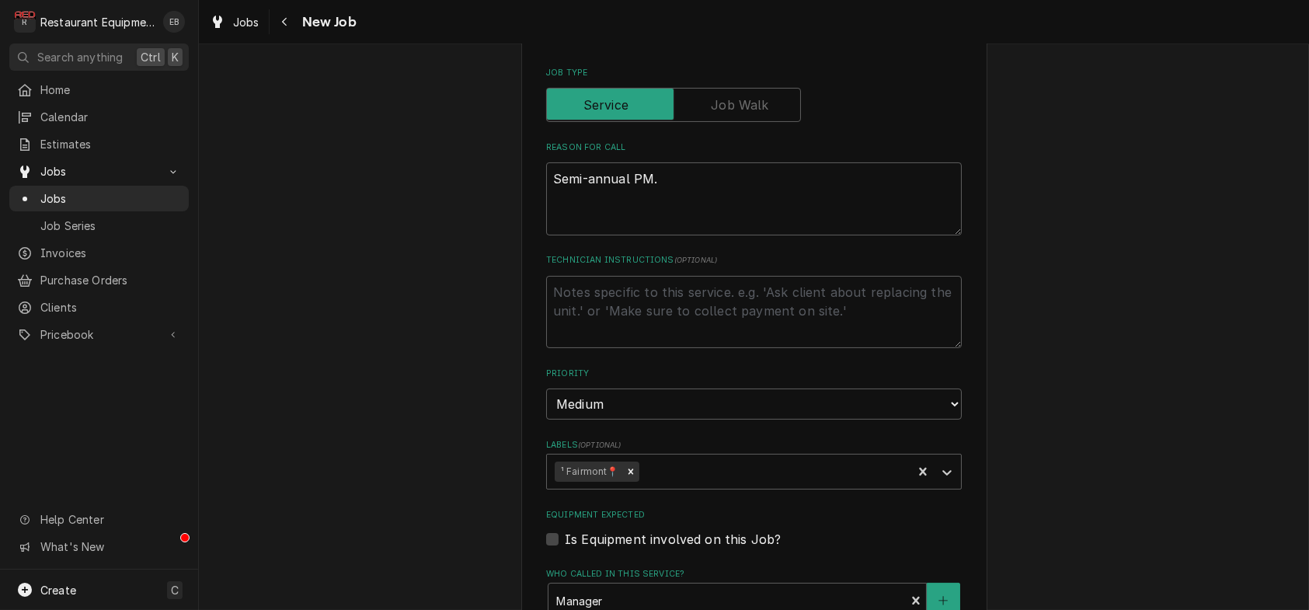
scroll to position [673, 0]
click at [546, 234] on textarea "Semi-annual PM." at bounding box center [754, 197] width 416 height 73
type textarea "Semi-annual PM."
type textarea "x"
type textarea "P Semi-annual PM."
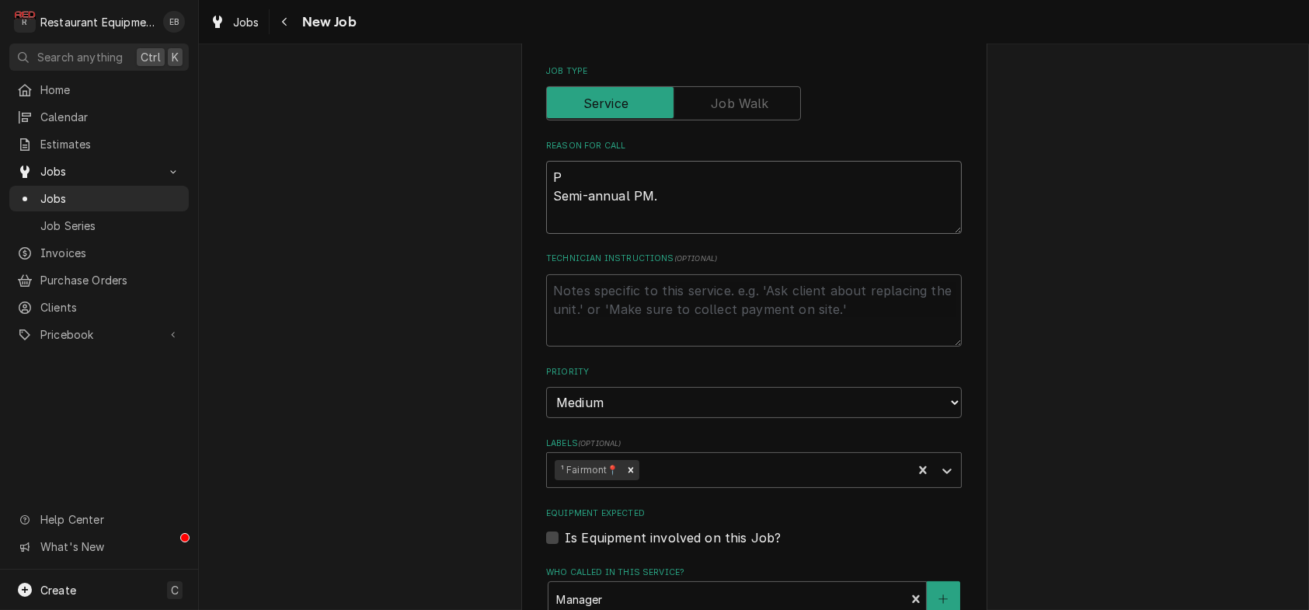
type textarea "x"
type textarea "PO Semi-annual PM."
type textarea "x"
type textarea "PO# Semi-annual PM."
type textarea "x"
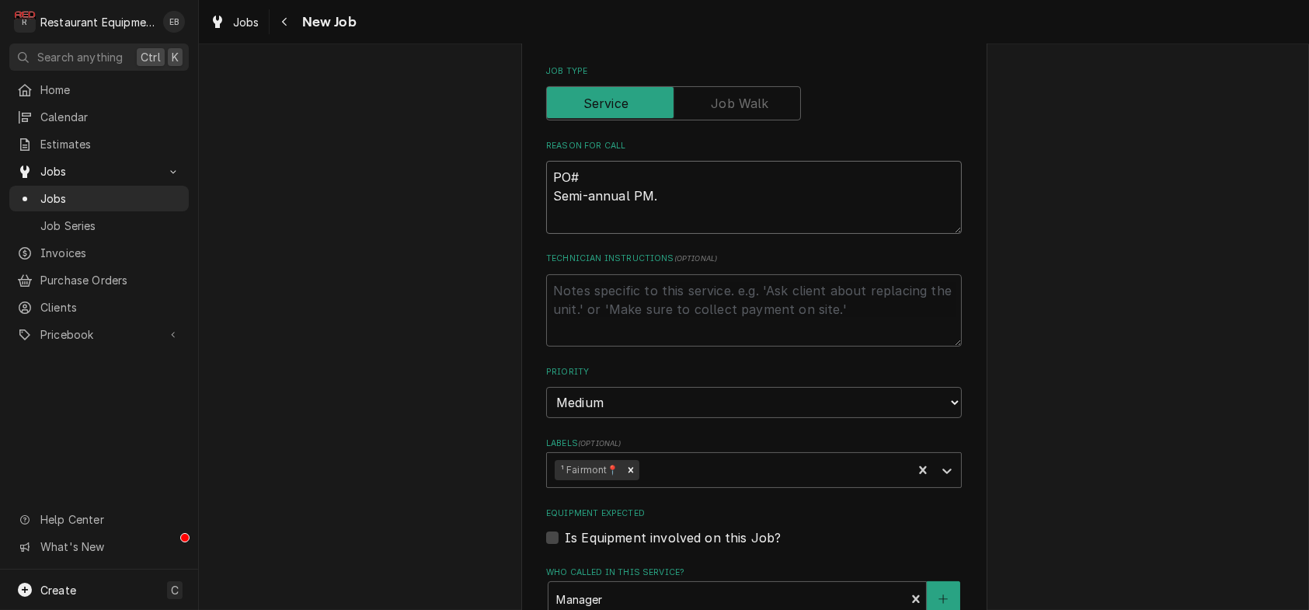
type textarea "PO# Semi-annual PM."
type textarea "x"
type textarea "PO# 1 Semi-annual PM."
type textarea "x"
type textarea "PO# 10 Semi-annual PM."
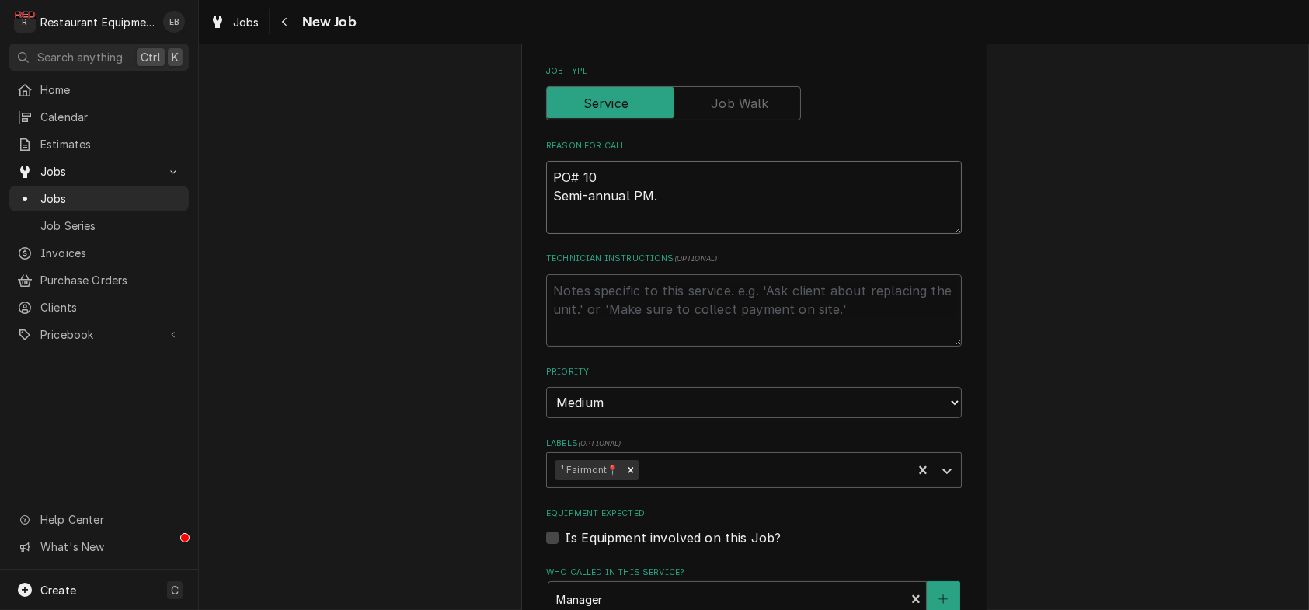
type textarea "x"
type textarea "PO# 101 Semi-annual PM."
type textarea "x"
type textarea "PO# 1014 Semi-annual PM."
type textarea "x"
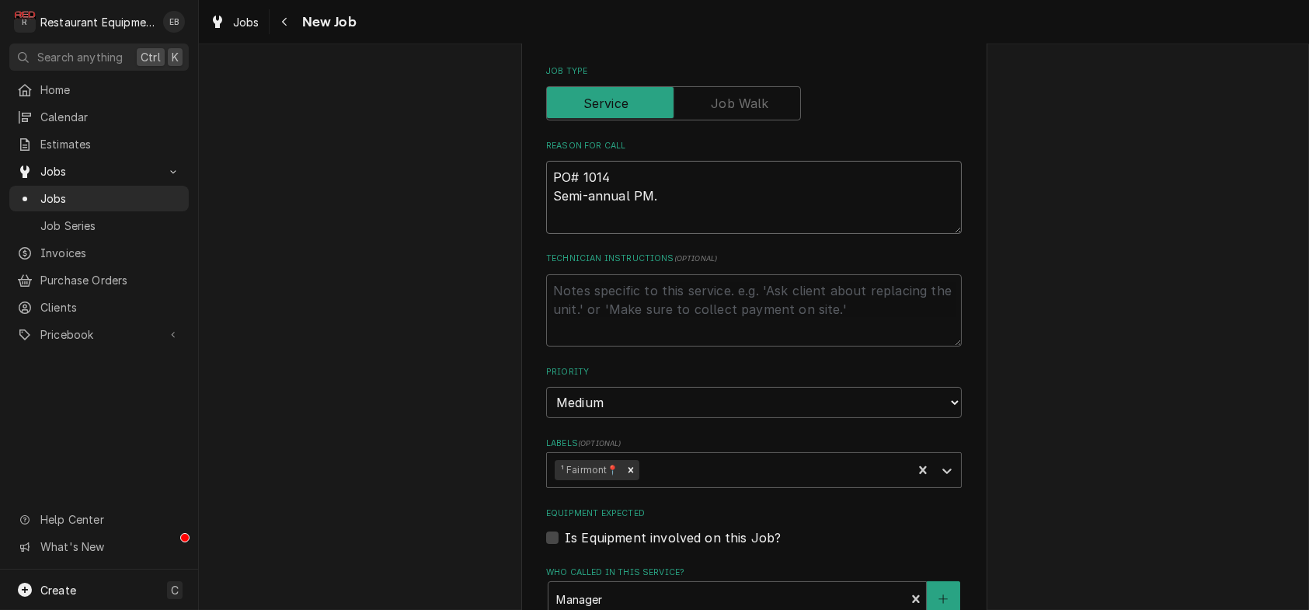
type textarea "PO# 10148 Semi-annual PM."
type textarea "x"
type textarea "PO# 101484 Semi-annual PM."
type textarea "x"
type textarea "PO# 1014843 Semi-annual PM."
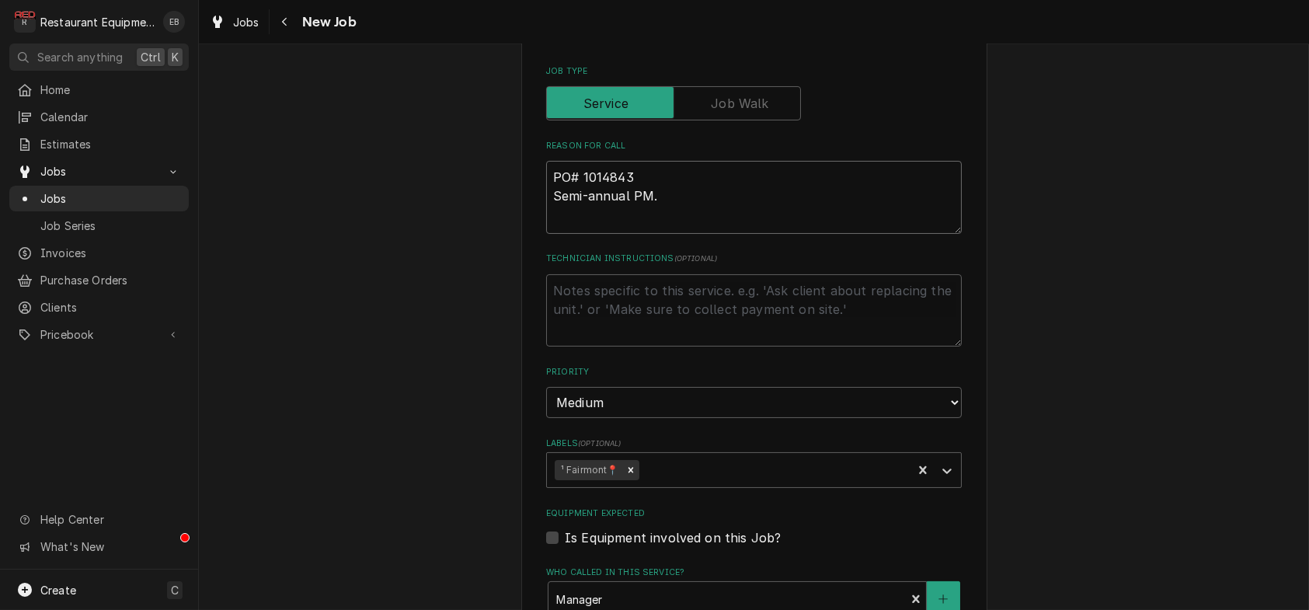
type textarea "x"
type textarea "PO# 10148434 Semi-annual PM."
type textarea "x"
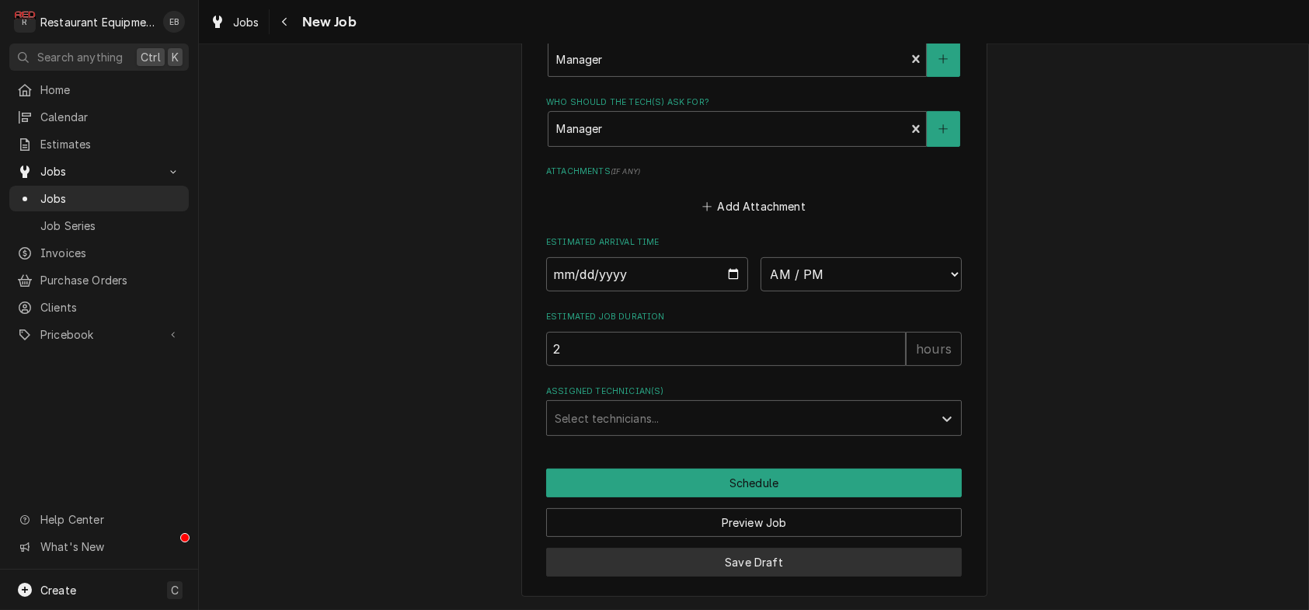
type textarea "PO# 10148434 Semi-annual PM."
click at [789, 556] on button "Save Draft" at bounding box center [754, 562] width 416 height 29
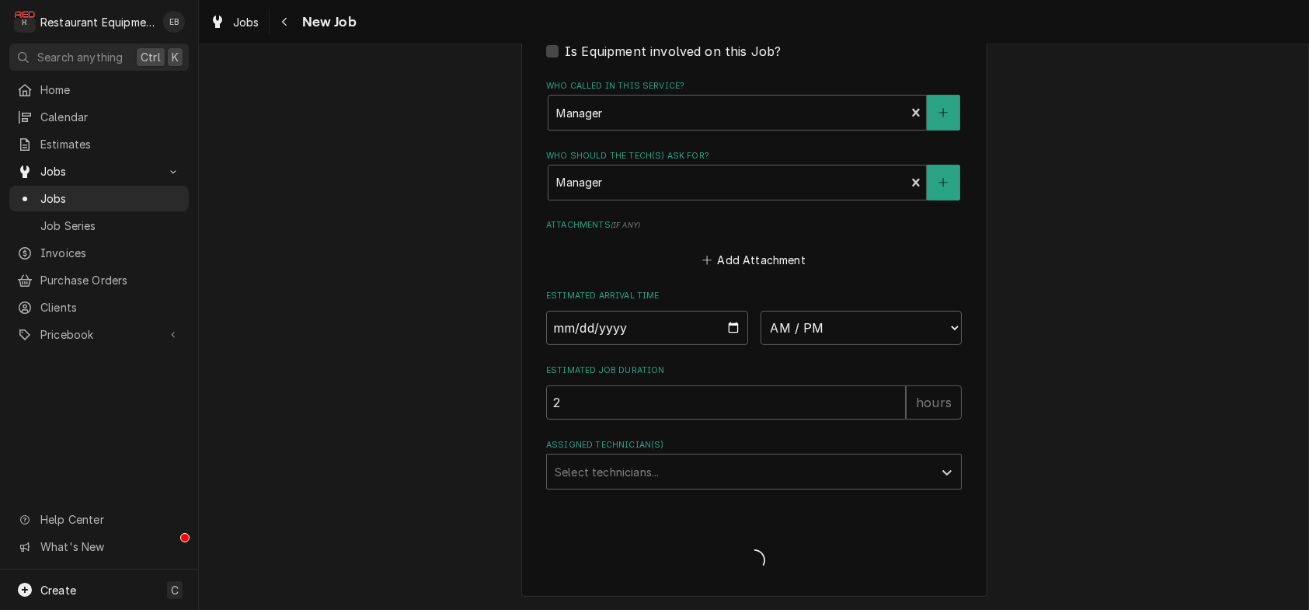
scroll to position [1342, 0]
type textarea "x"
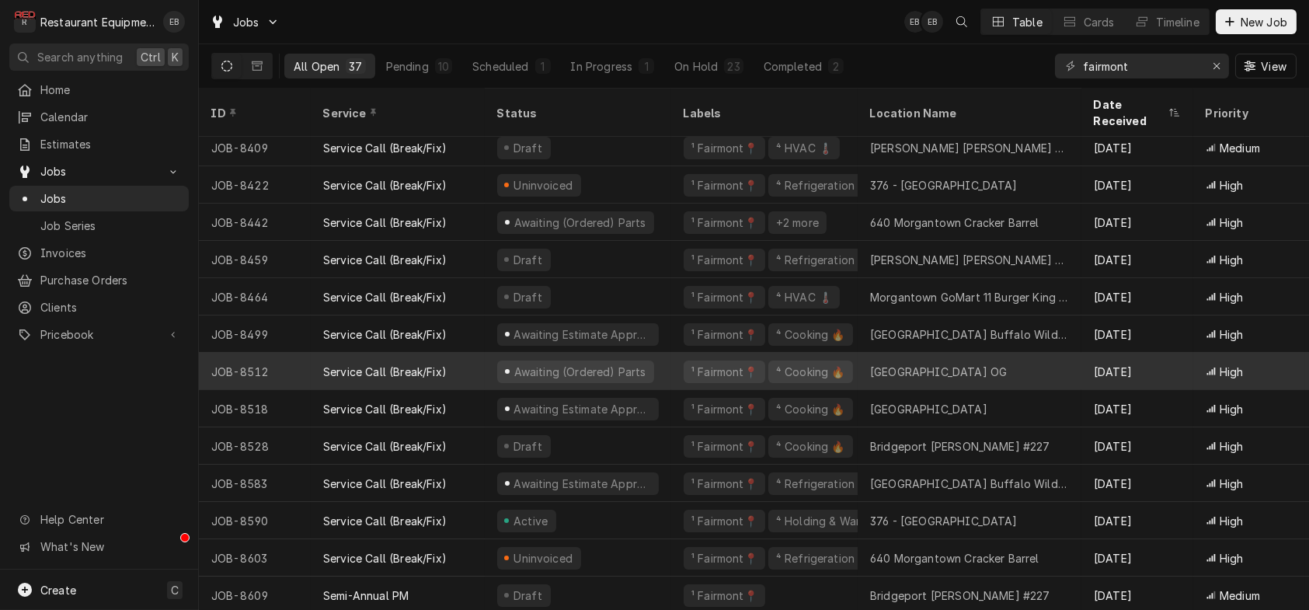
scroll to position [918, 0]
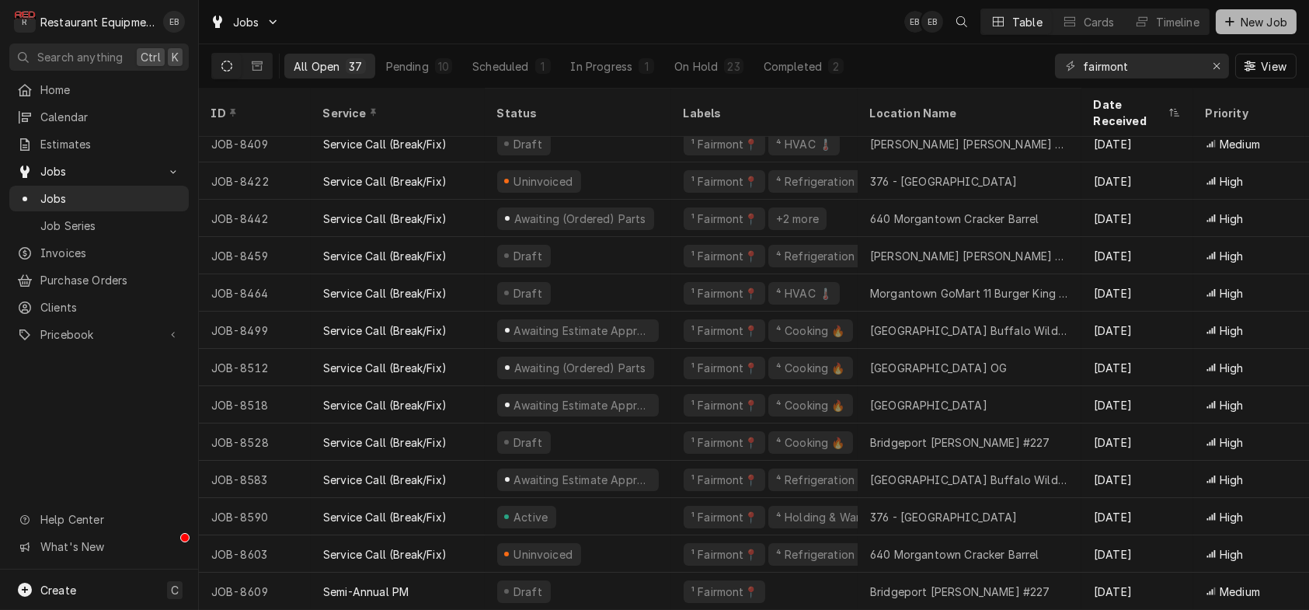
click at [1258, 17] on span "New Job" at bounding box center [1264, 22] width 53 height 16
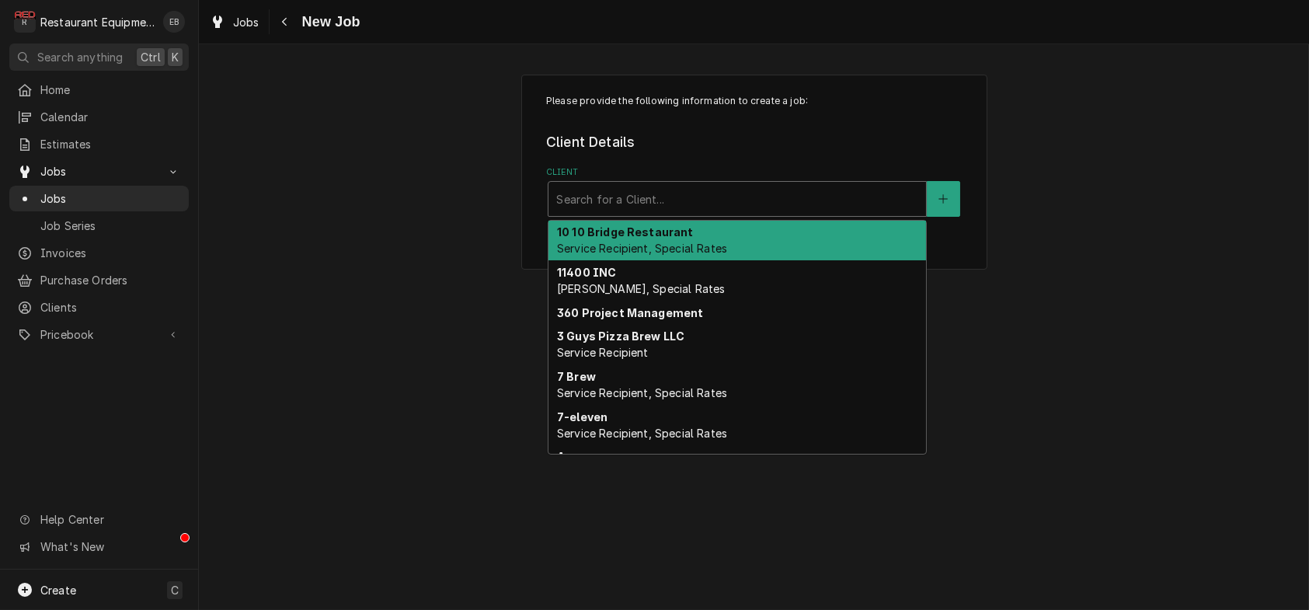
click at [801, 213] on div "Client" at bounding box center [737, 199] width 362 height 28
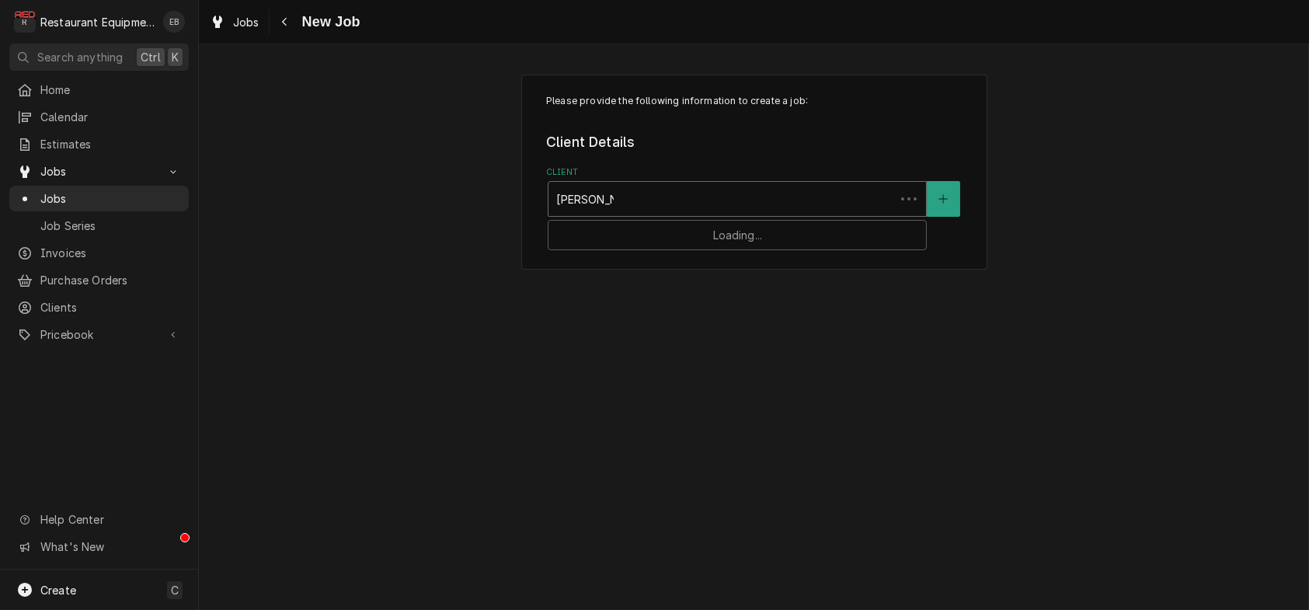
type input "[PERSON_NAME]"
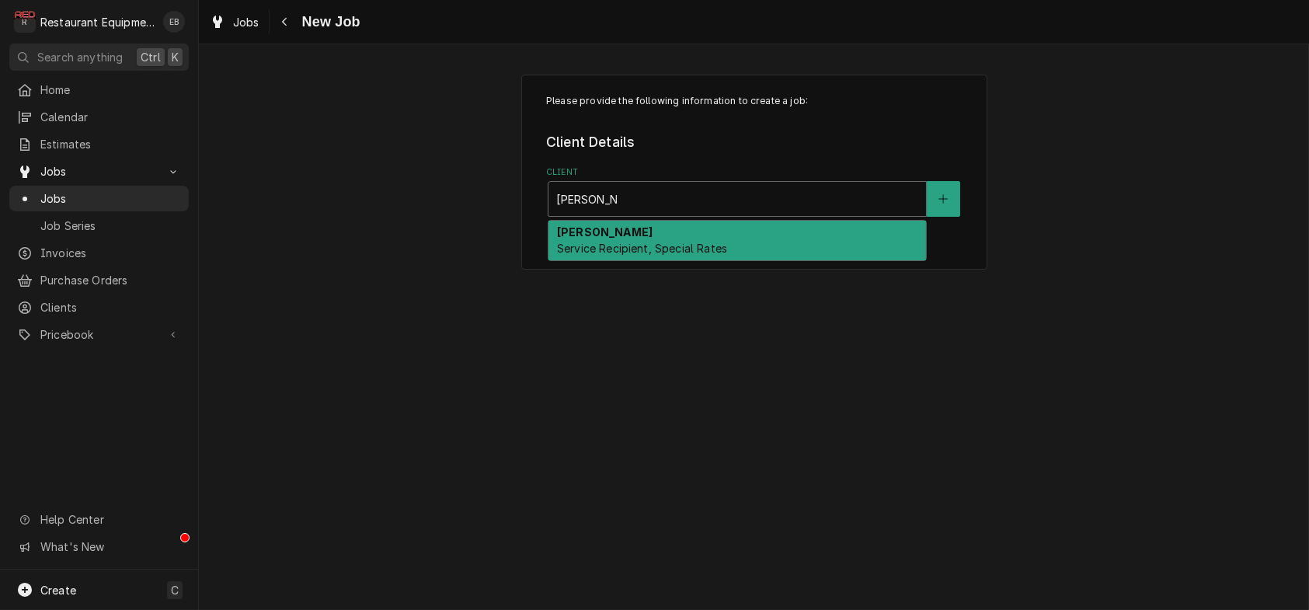
click at [832, 261] on div "[PERSON_NAME] Service Recipient, Special Rates" at bounding box center [738, 241] width 378 height 40
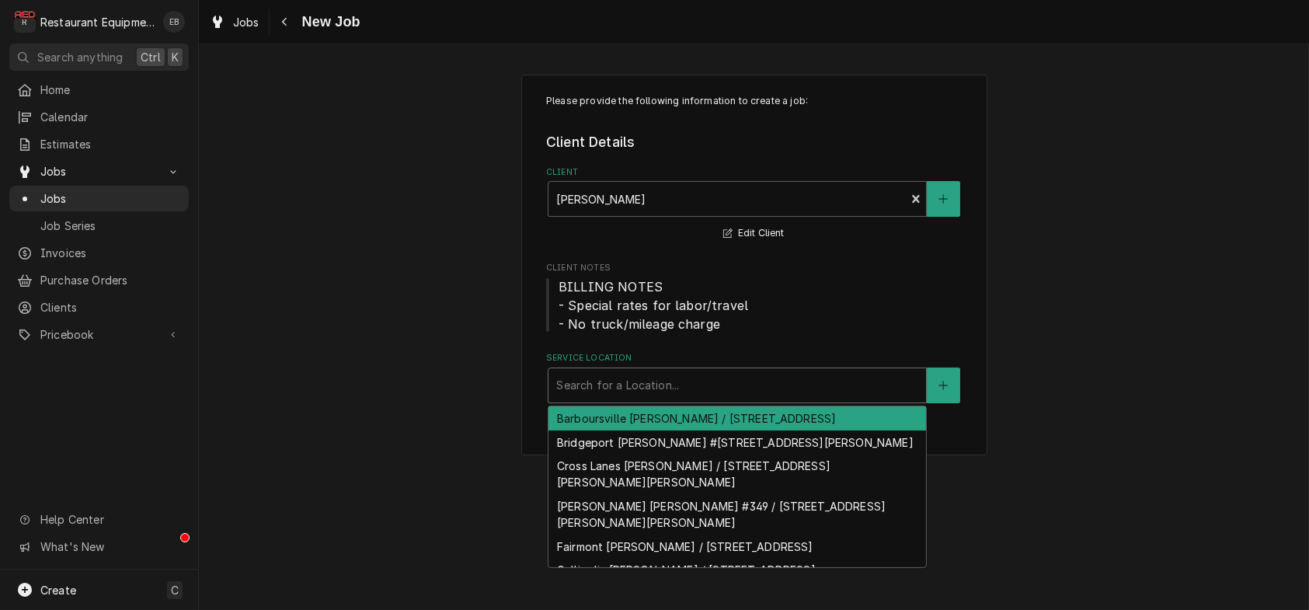
click at [665, 399] on div "Service Location" at bounding box center [737, 385] width 362 height 28
type input "elk"
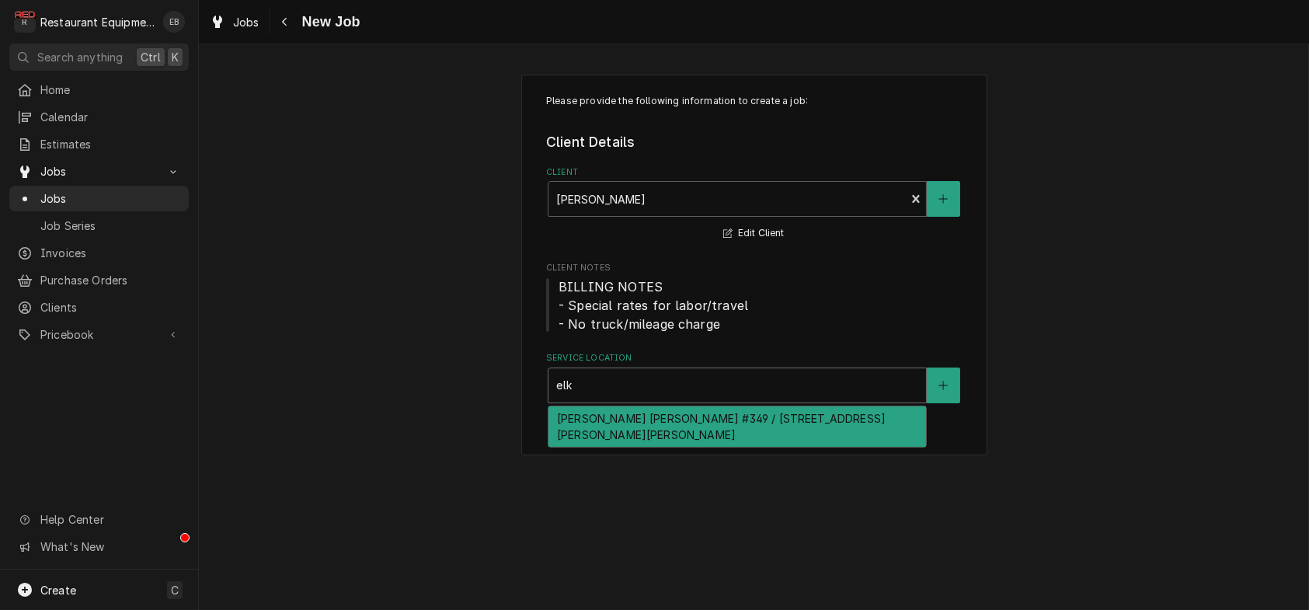
click at [634, 447] on div "[PERSON_NAME] [PERSON_NAME] #349 / [STREET_ADDRESS][PERSON_NAME][PERSON_NAME]" at bounding box center [738, 426] width 378 height 40
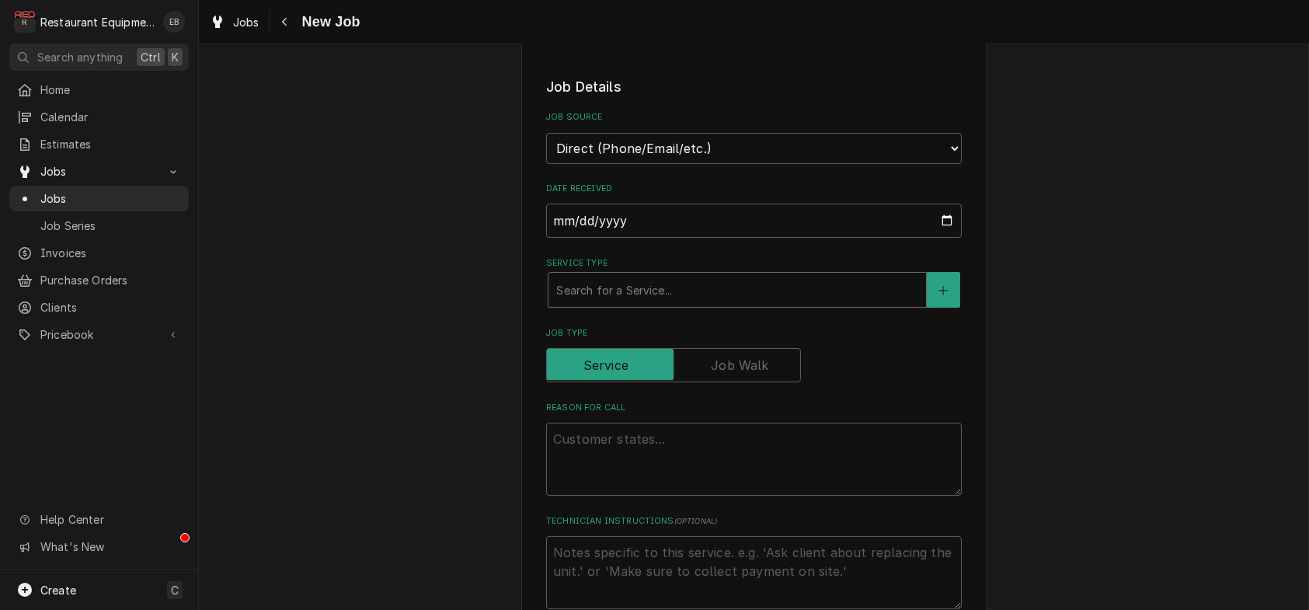
scroll to position [414, 0]
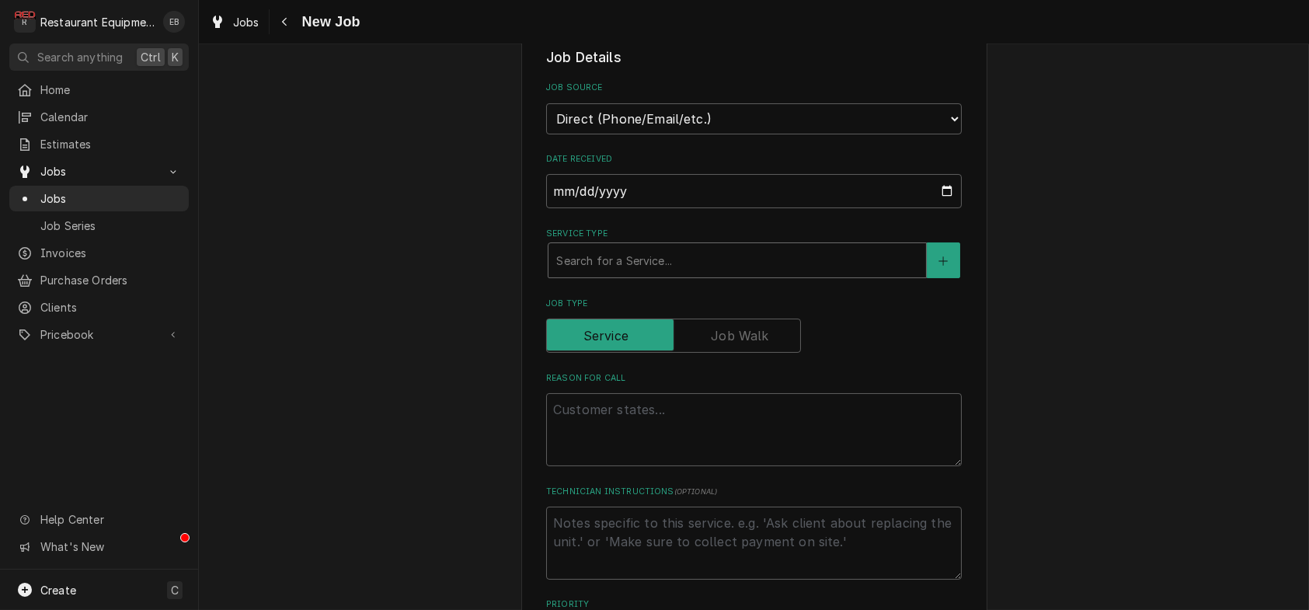
click at [605, 274] on div "Service Type" at bounding box center [737, 260] width 362 height 28
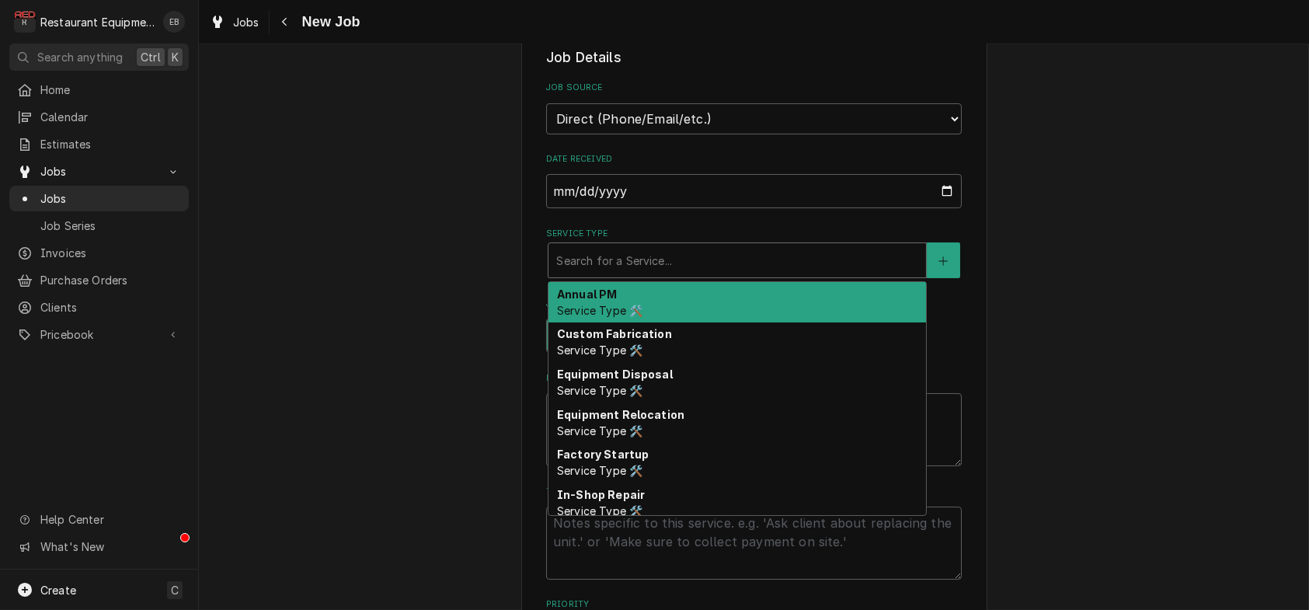
type textarea "x"
type input "s"
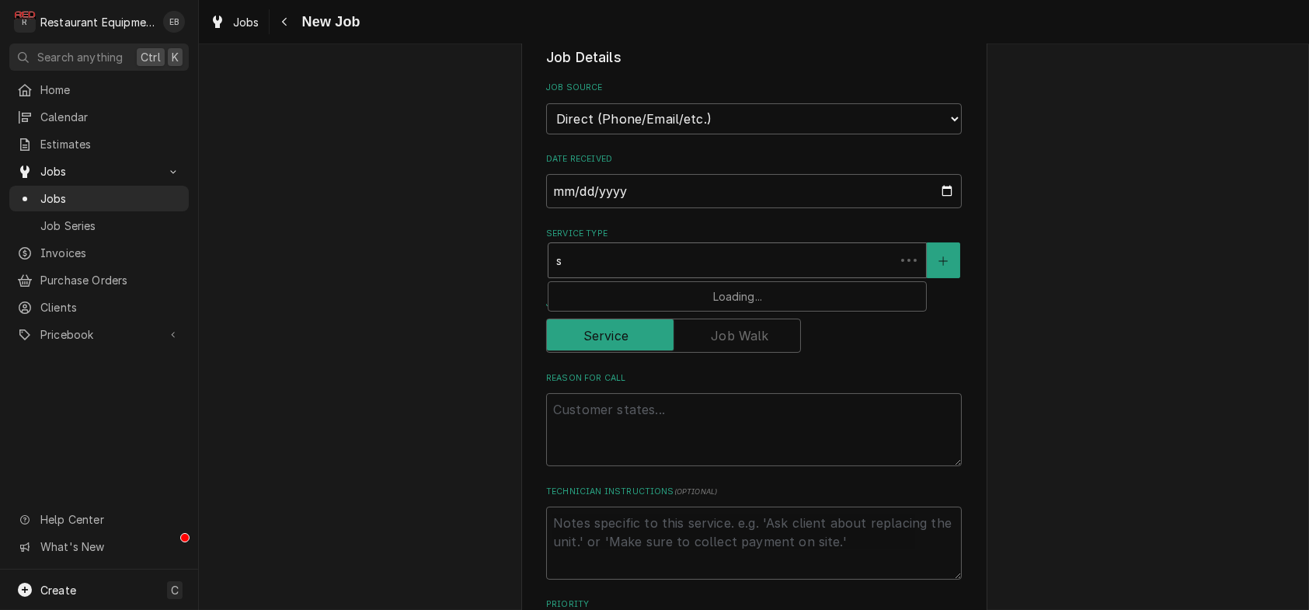
type textarea "x"
type input "se"
type textarea "x"
type input "sem"
type textarea "x"
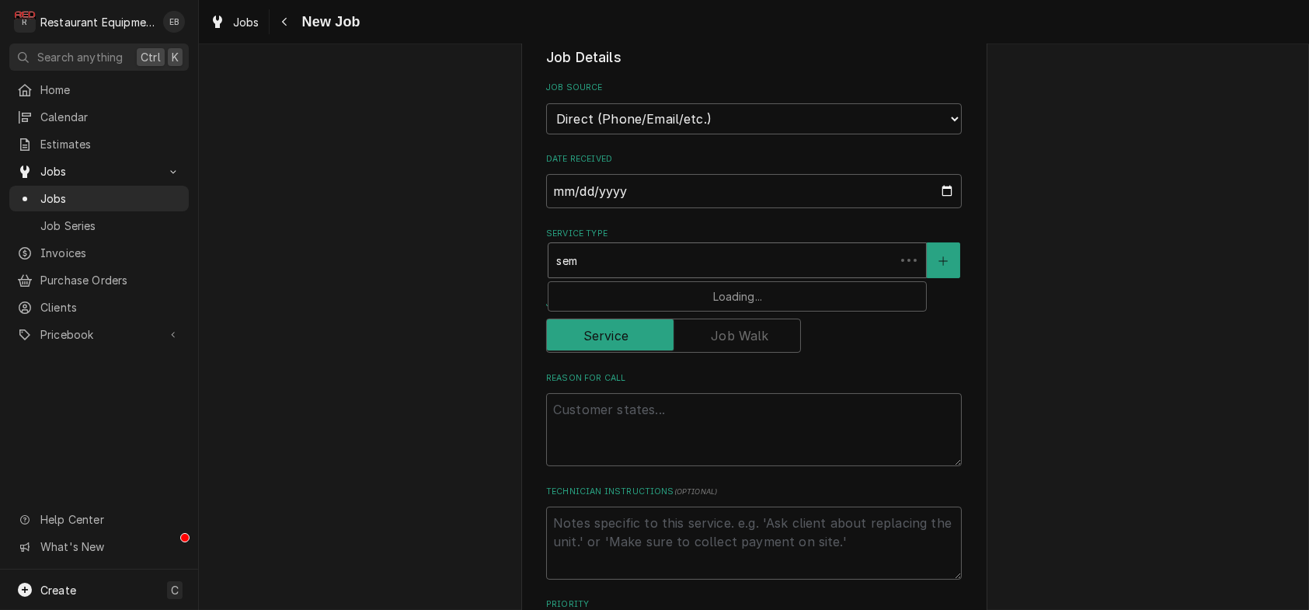
type input "semi"
type textarea "x"
type input "semi"
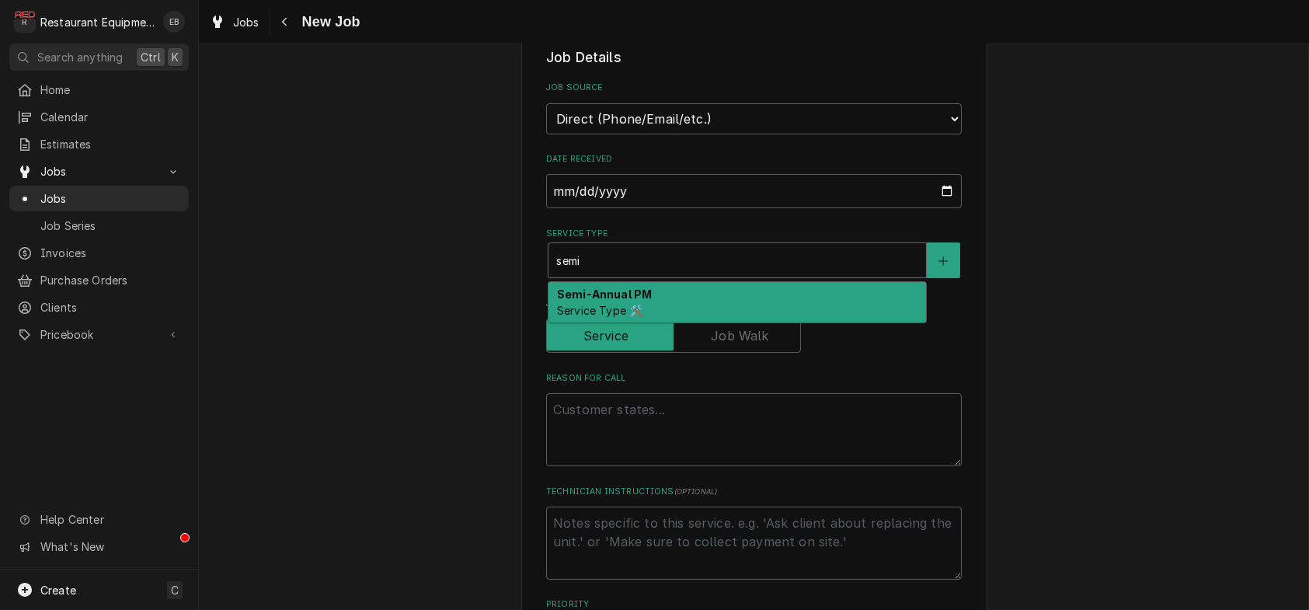
click at [638, 301] on strong "Semi-Annual PM" at bounding box center [604, 293] width 95 height 13
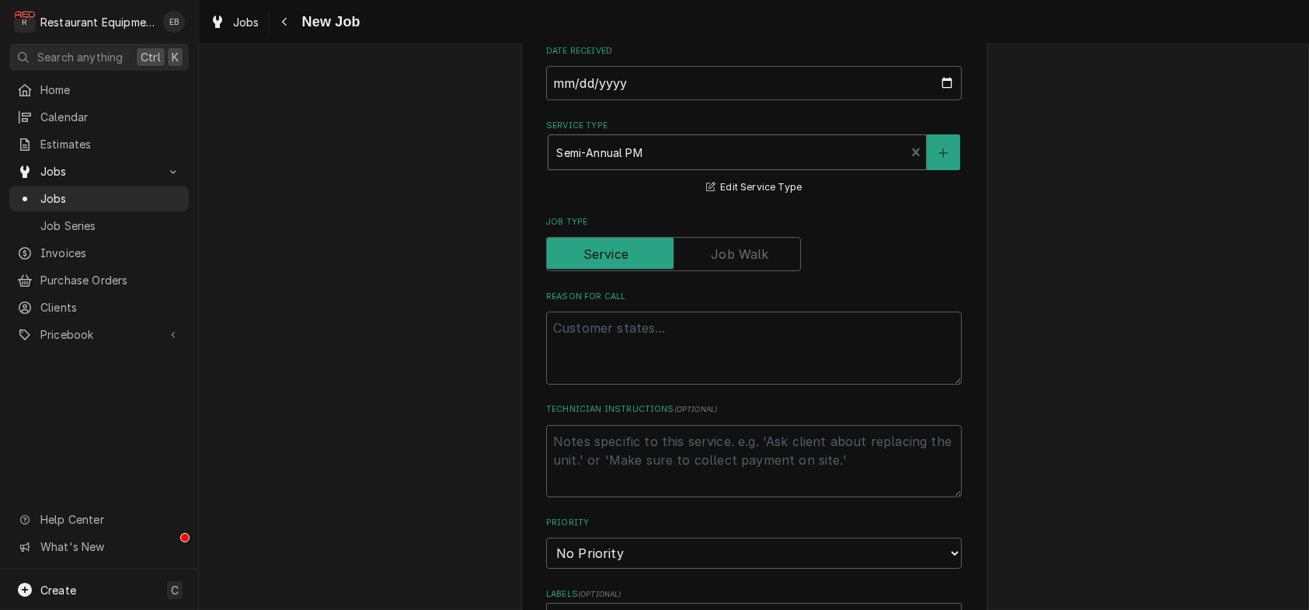
scroll to position [570, 0]
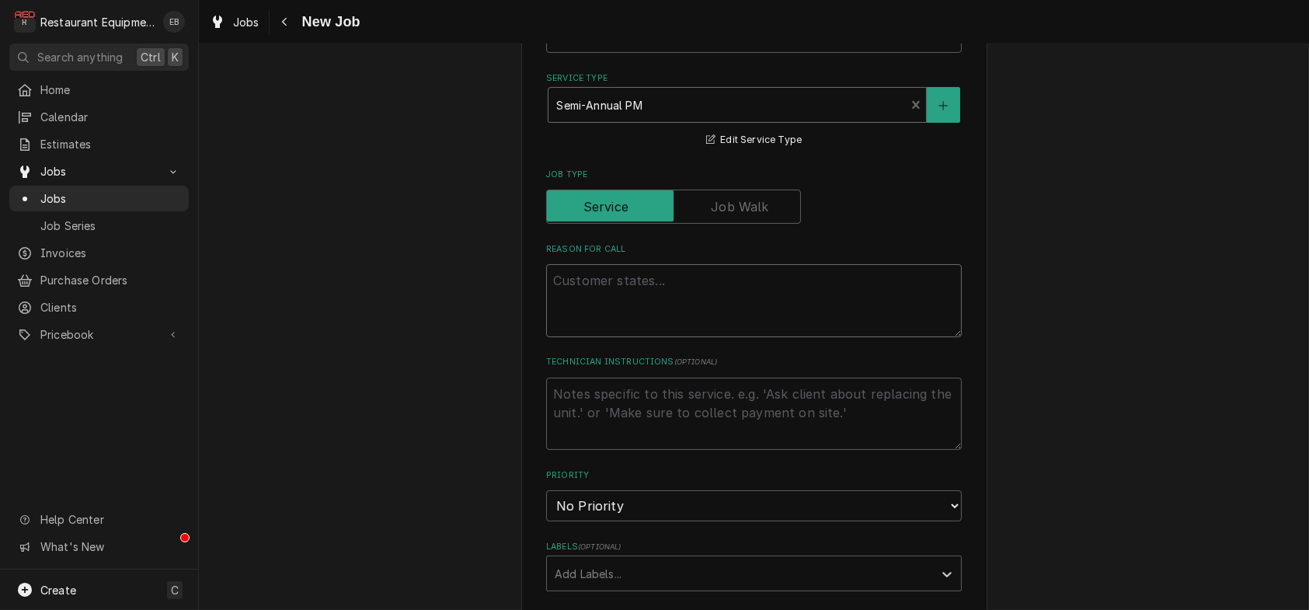
click at [642, 337] on textarea "Reason For Call" at bounding box center [754, 300] width 416 height 73
type textarea "x"
type textarea "S"
type textarea "x"
type textarea "Se"
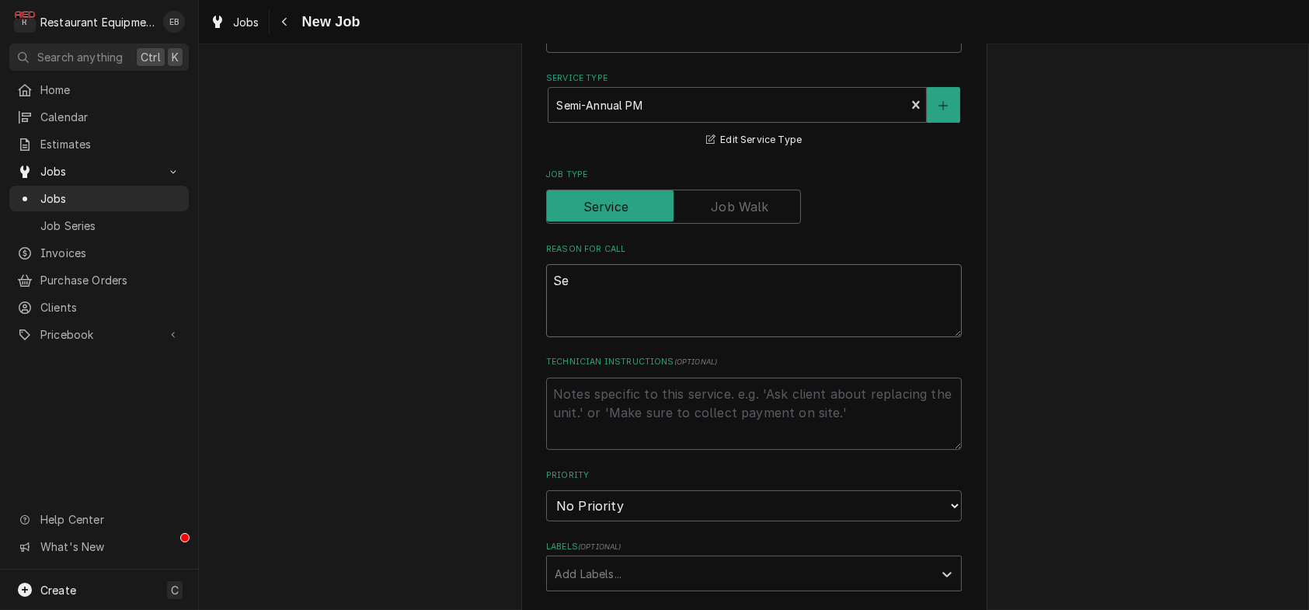
type textarea "x"
type textarea "Sem"
type textarea "x"
type textarea "Semi"
type textarea "x"
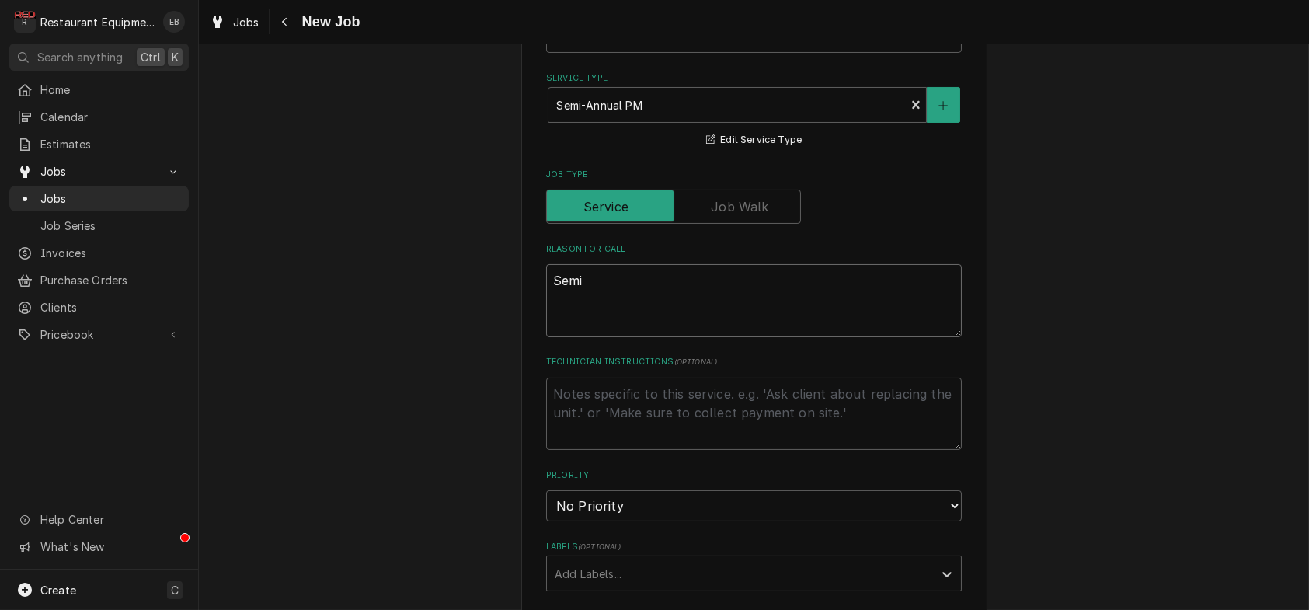
type textarea "Semi-"
type textarea "x"
type textarea "Semi-a"
type textarea "x"
type textarea "Semi-an"
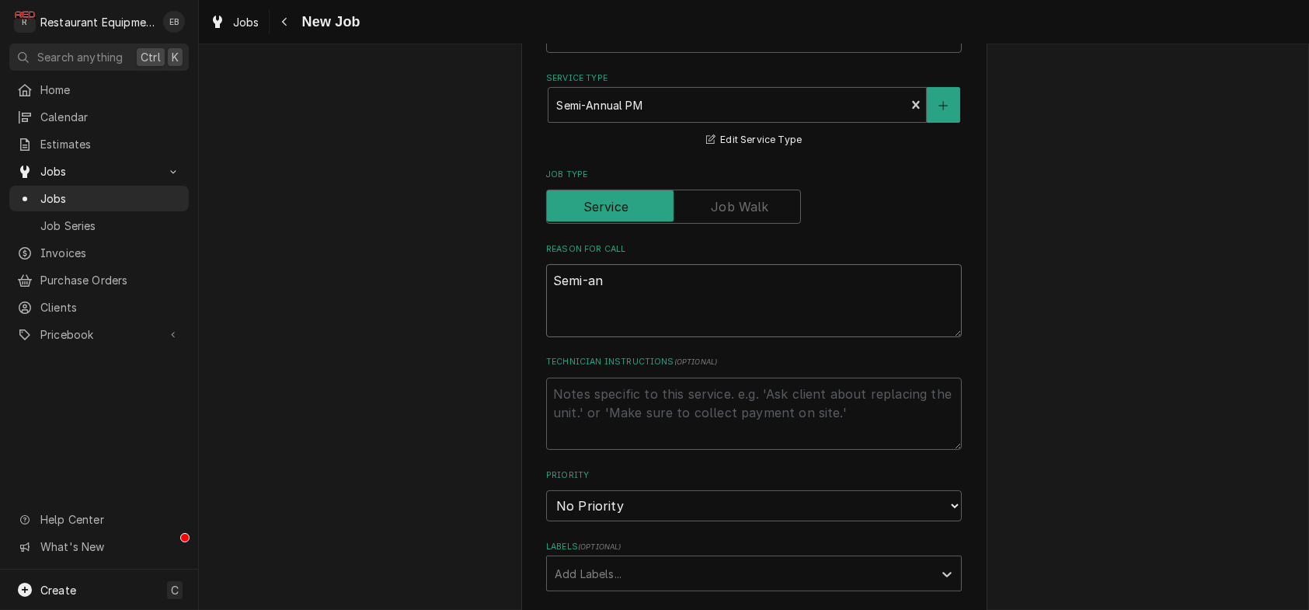
type textarea "x"
type textarea "Semi-[PERSON_NAME]"
type textarea "x"
type textarea "Semi-annu"
type textarea "x"
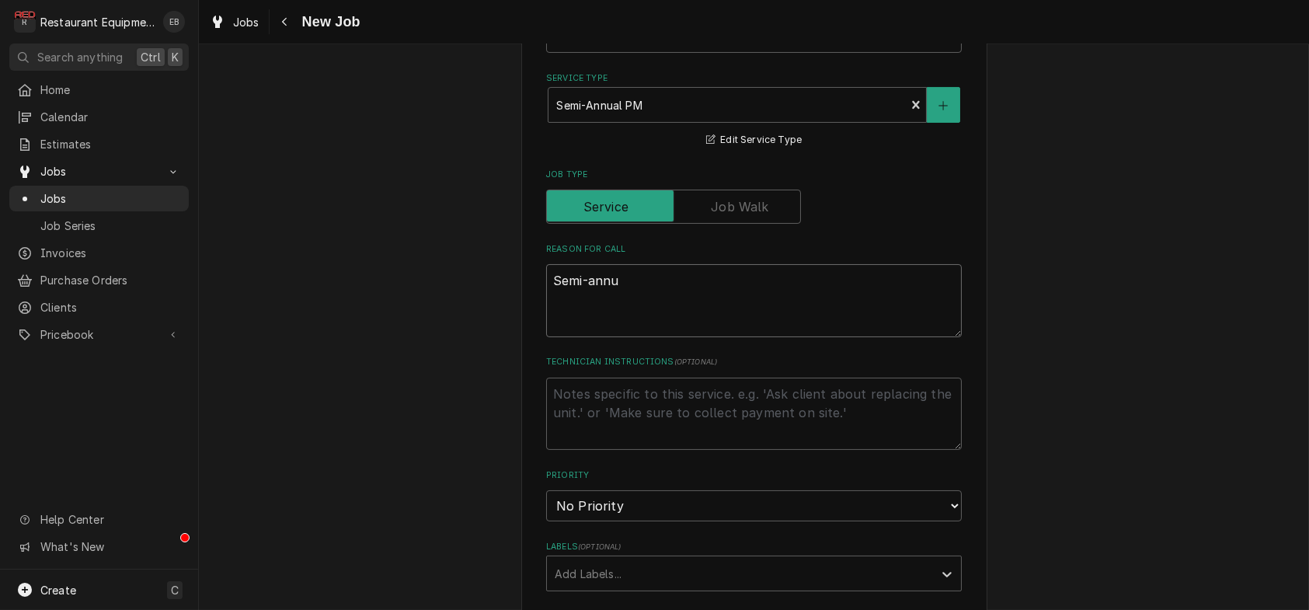
type textarea "Semi-annua"
type textarea "x"
type textarea "Semi-annual"
type textarea "x"
type textarea "Semi-annual"
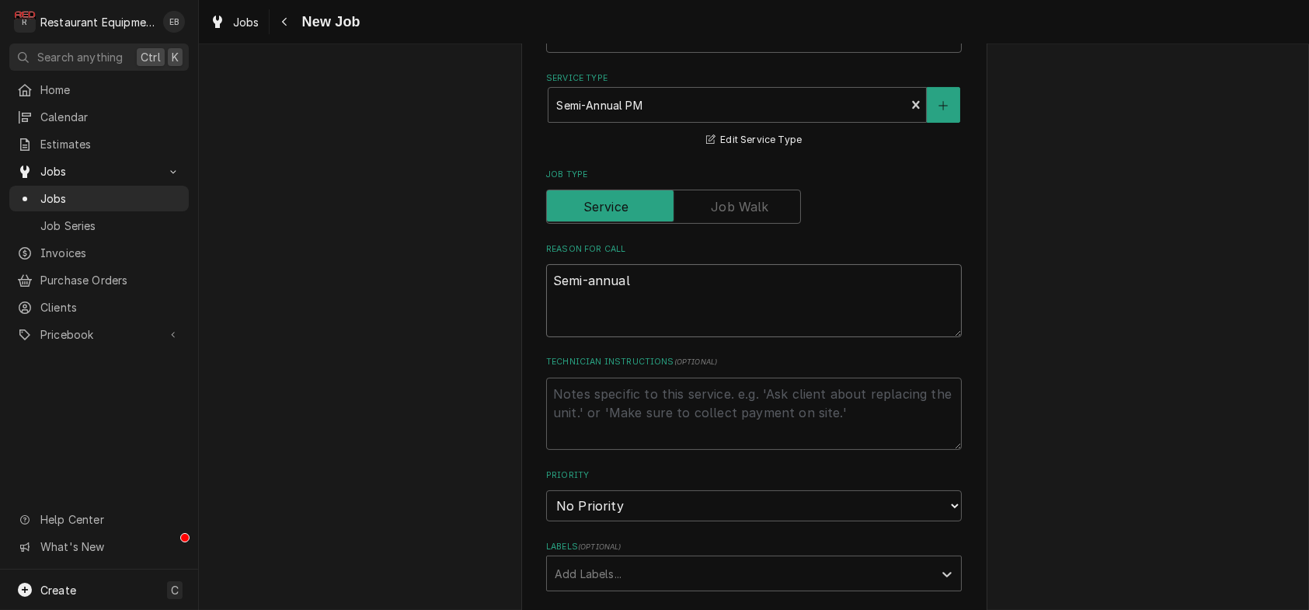
type textarea "x"
type textarea "Semi-annual P"
type textarea "x"
type textarea "Semi-annual PM"
type textarea "x"
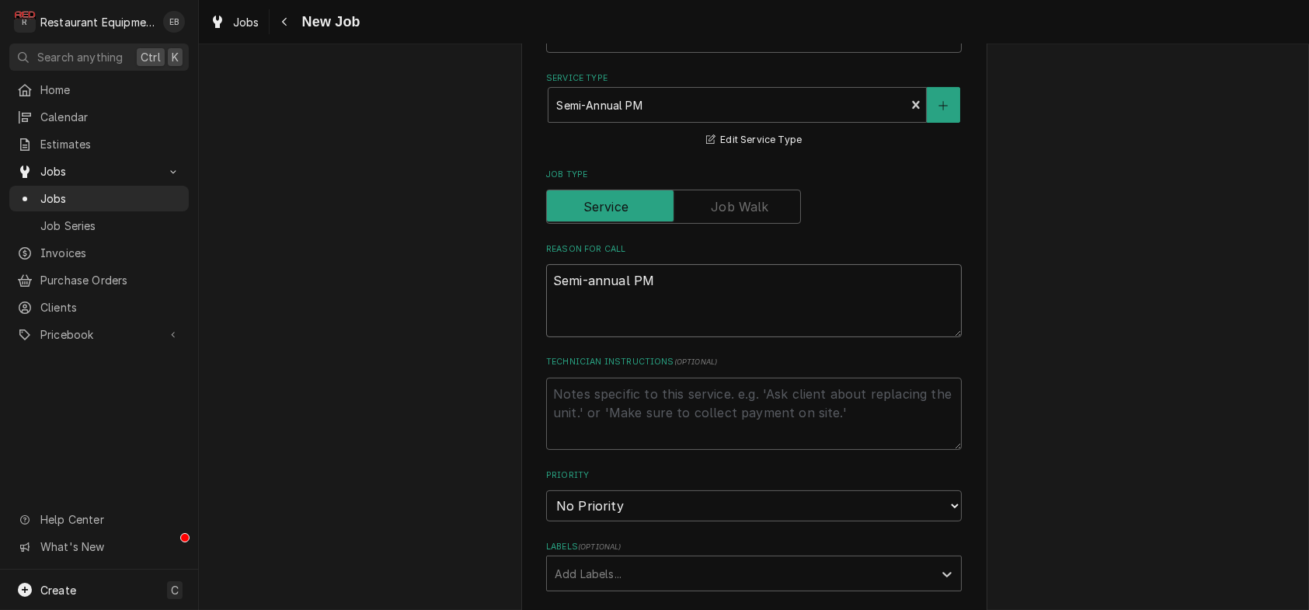
type textarea "Semi-annual PM>"
type textarea "x"
type textarea "Semi-annual PM"
type textarea "x"
type textarea "Semi-annual PM."
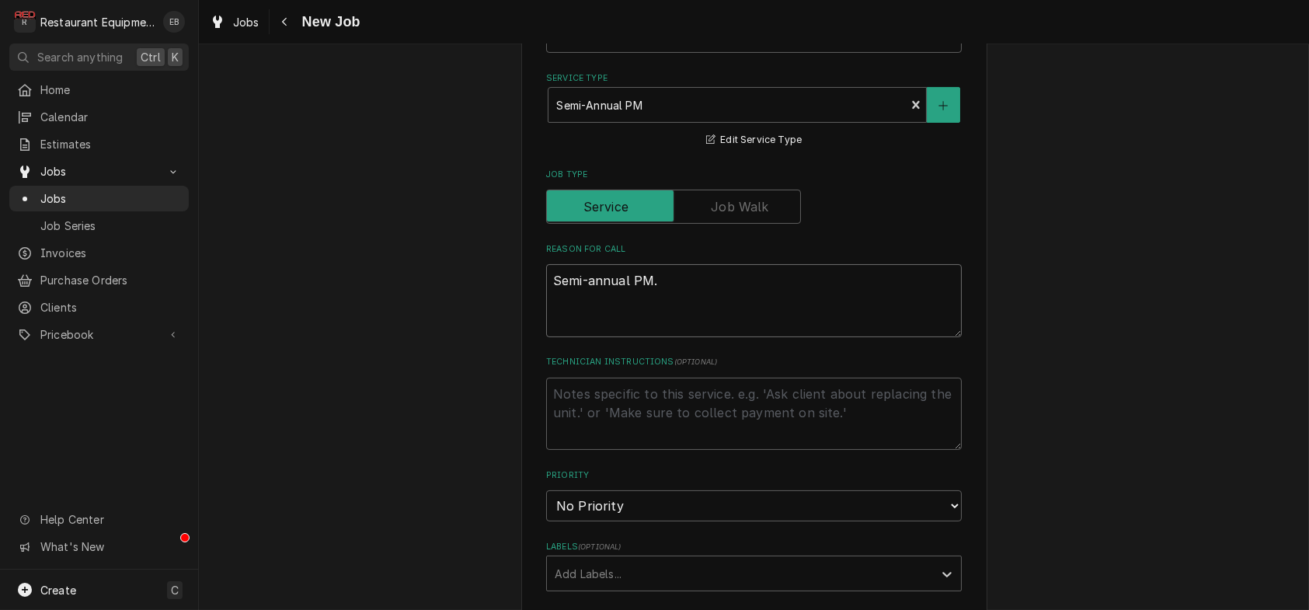
type textarea "x"
type textarea "Semi-annual PM."
type textarea "x"
type textarea "P Semi-annual PM."
type textarea "x"
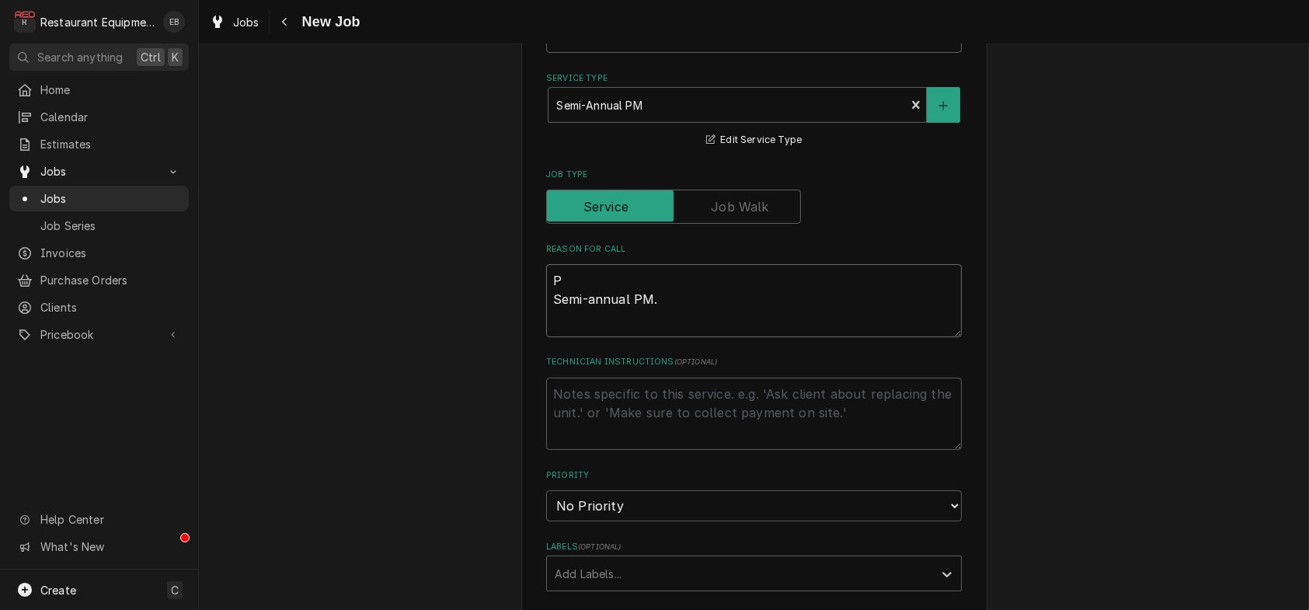
type textarea "PO Semi-annual PM."
type textarea "x"
type textarea "PO# Semi-annual PM."
type textarea "x"
type textarea "PO#1 Semi-annual PM."
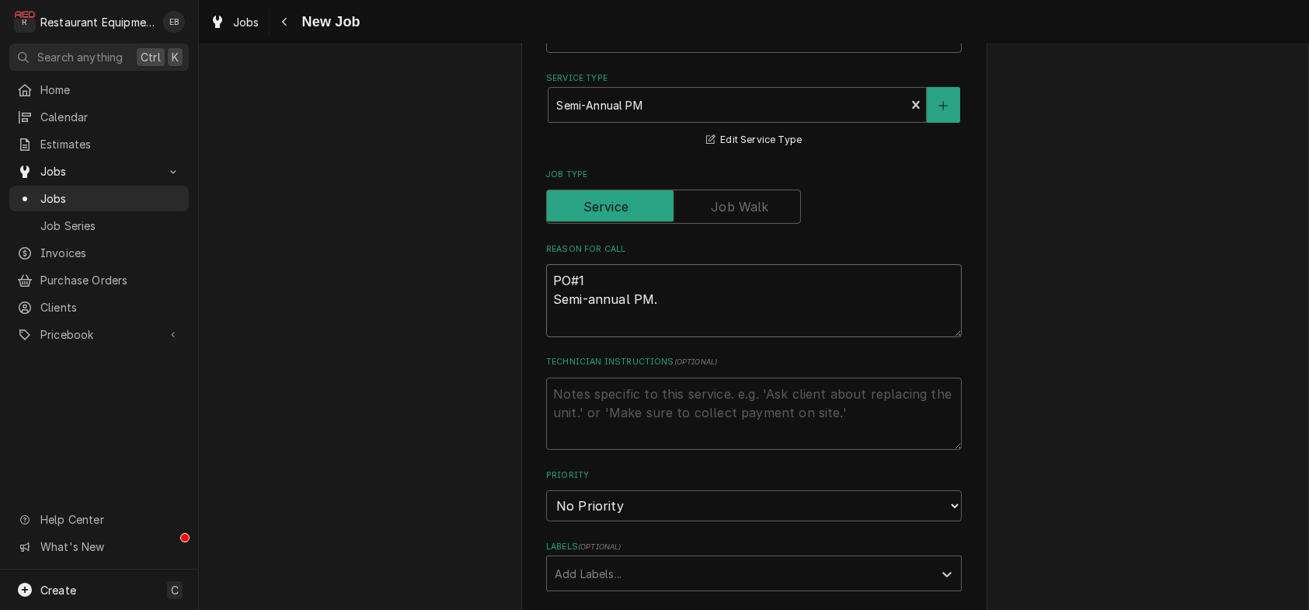
type textarea "x"
type textarea "PO#10 Semi-annual PM."
type textarea "x"
type textarea "PO#101 Semi-annual PM."
type textarea "x"
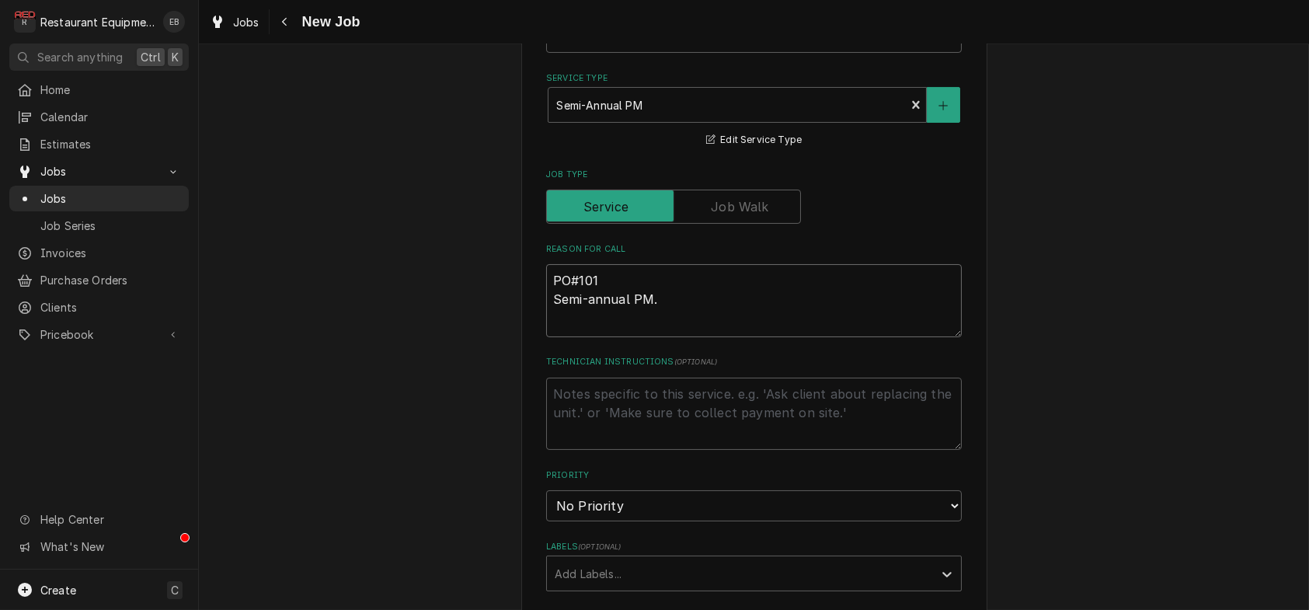
type textarea "PO#1014 Semi-annual PM."
type textarea "x"
type textarea "PO#10148 Semi-annual PM."
type textarea "x"
type textarea "PO#101484 Semi-annual PM."
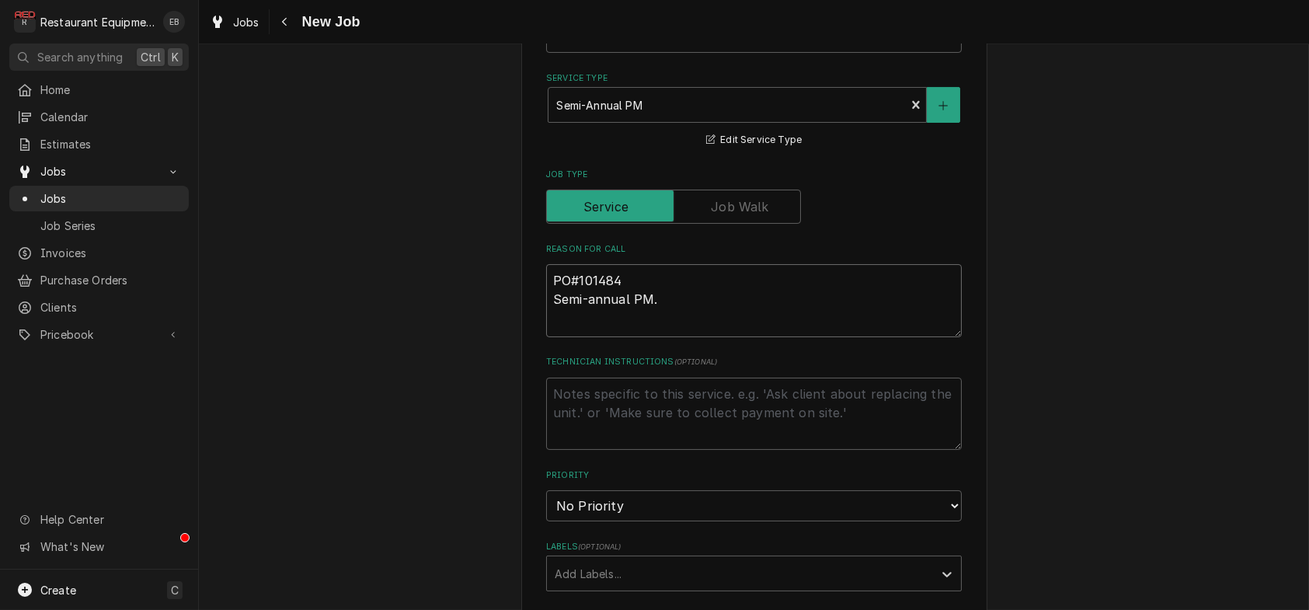
type textarea "x"
type textarea "PO#1014843 Semi-annual PM."
type textarea "x"
type textarea "PO#10148434 Semi-annual PM."
type textarea "x"
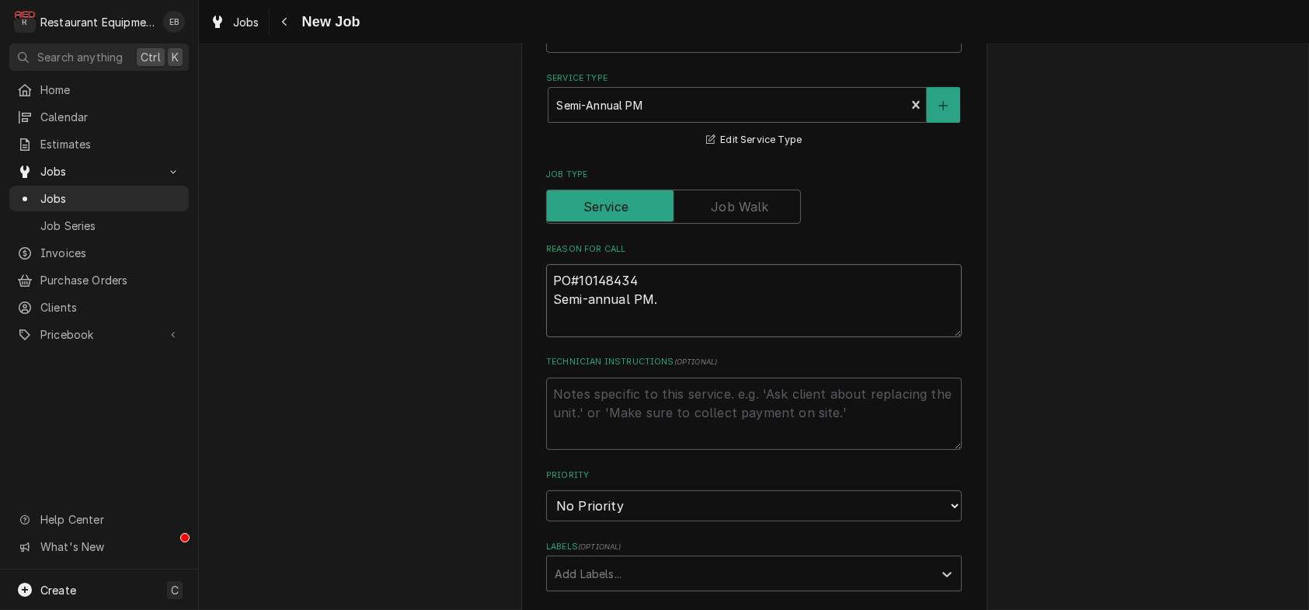
click at [684, 337] on textarea "PO#10148434 Semi-annual PM." at bounding box center [754, 300] width 416 height 73
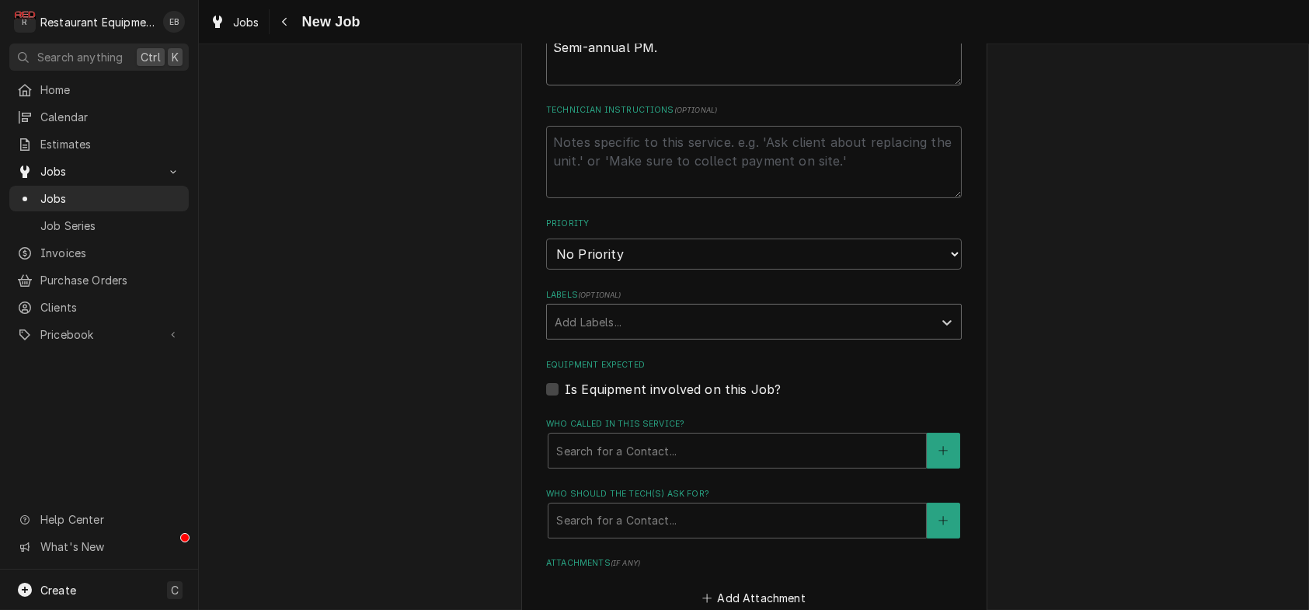
scroll to position [828, 0]
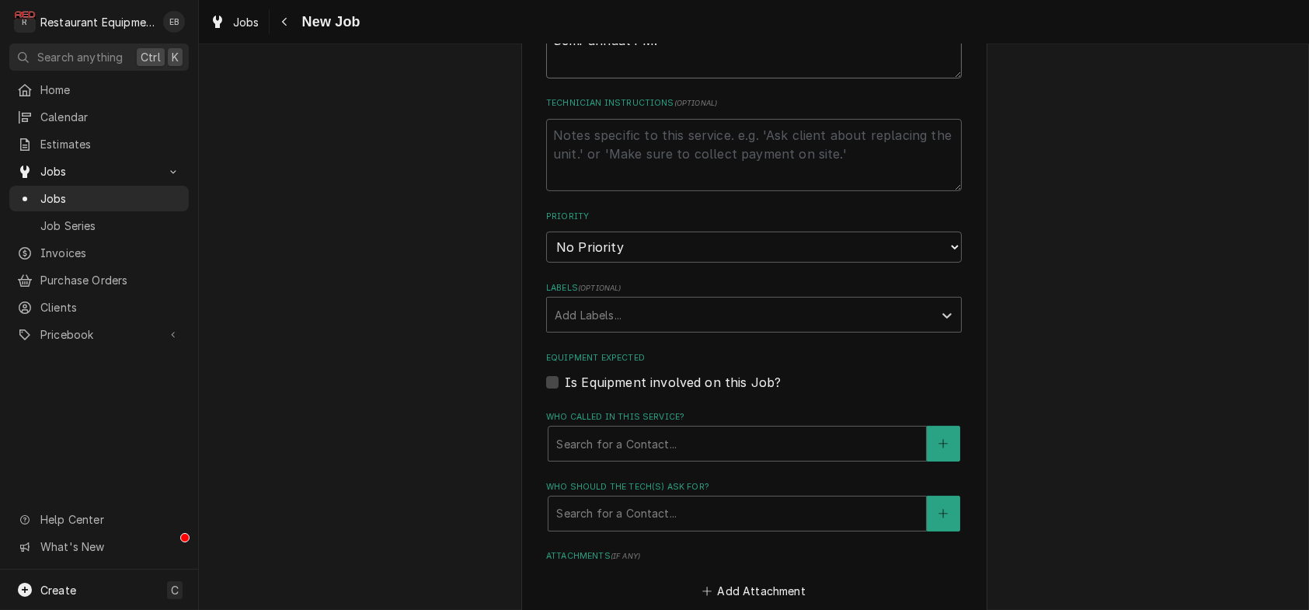
type textarea "PO#10148434 Semi-annual PM."
click at [661, 263] on select "No Priority Urgent High Medium Low" at bounding box center [754, 247] width 416 height 31
select select "3"
click at [546, 263] on select "No Priority Urgent High Medium Low" at bounding box center [754, 247] width 416 height 31
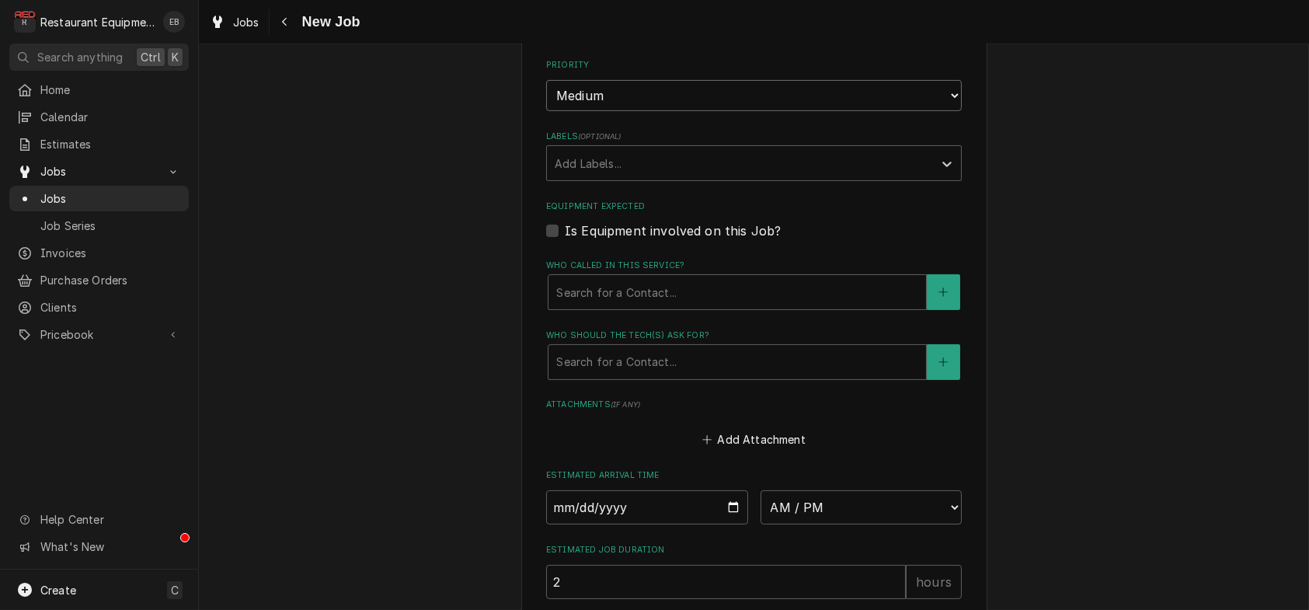
scroll to position [984, 0]
click at [690, 176] on div "Add Labels..." at bounding box center [740, 159] width 386 height 34
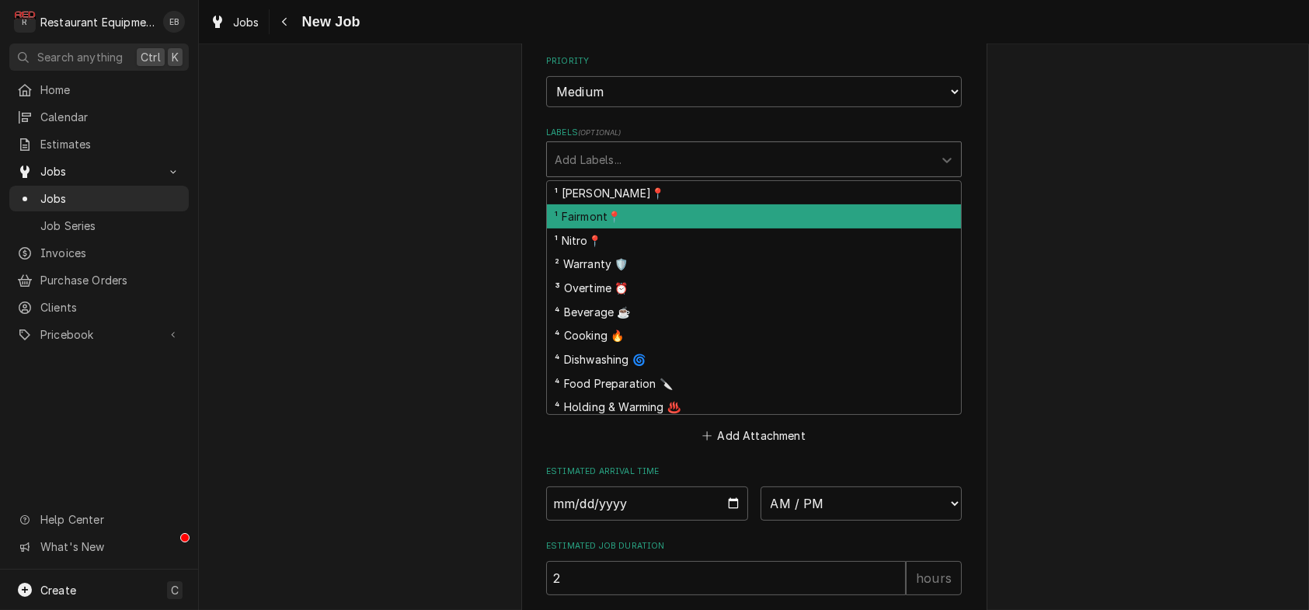
click at [619, 228] on div "¹ Fairmont📍" at bounding box center [754, 216] width 414 height 24
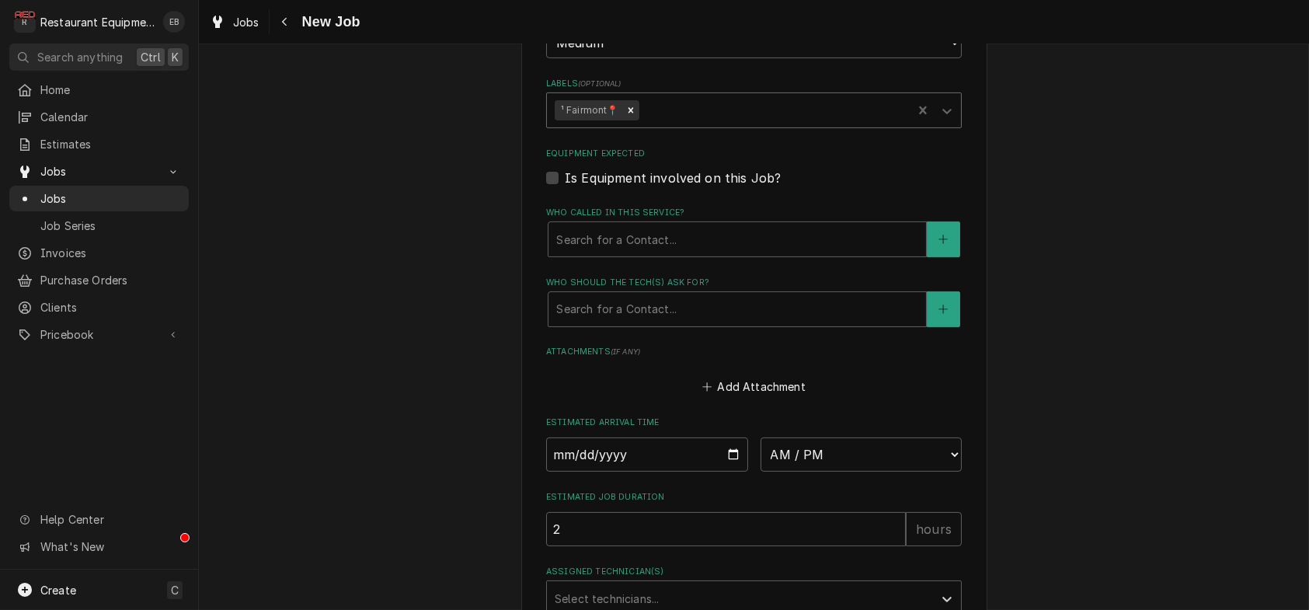
scroll to position [1036, 0]
click at [655, 250] on div "Who called in this service?" at bounding box center [737, 236] width 362 height 28
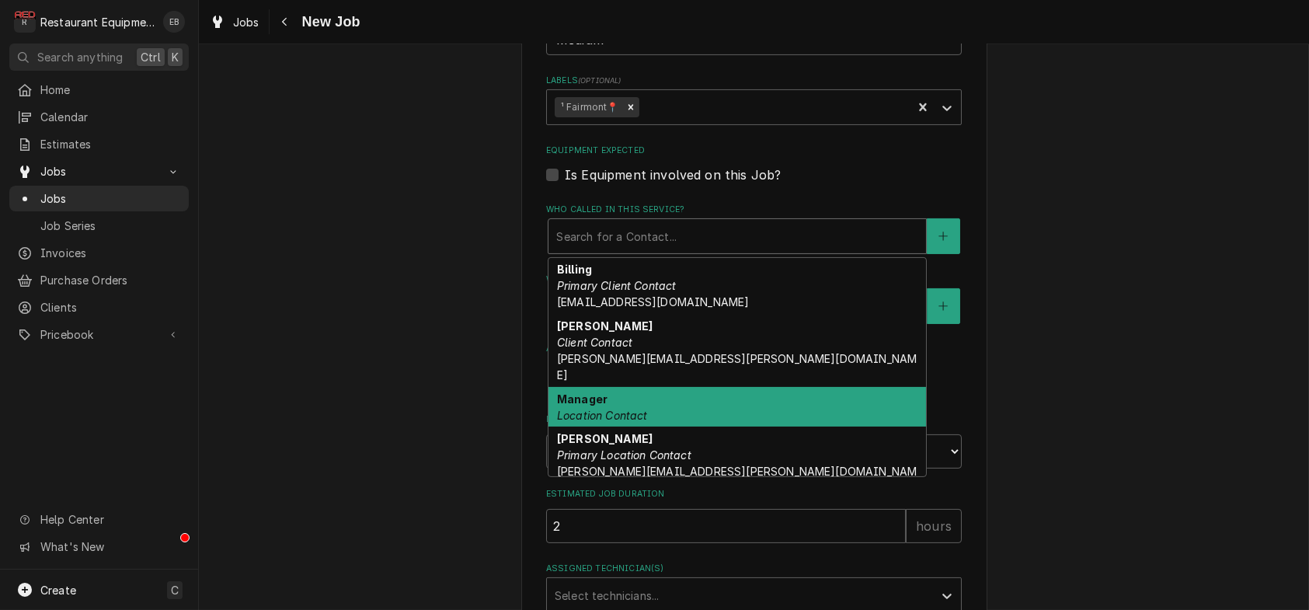
click at [648, 427] on div "Manager Location Contact" at bounding box center [738, 407] width 378 height 40
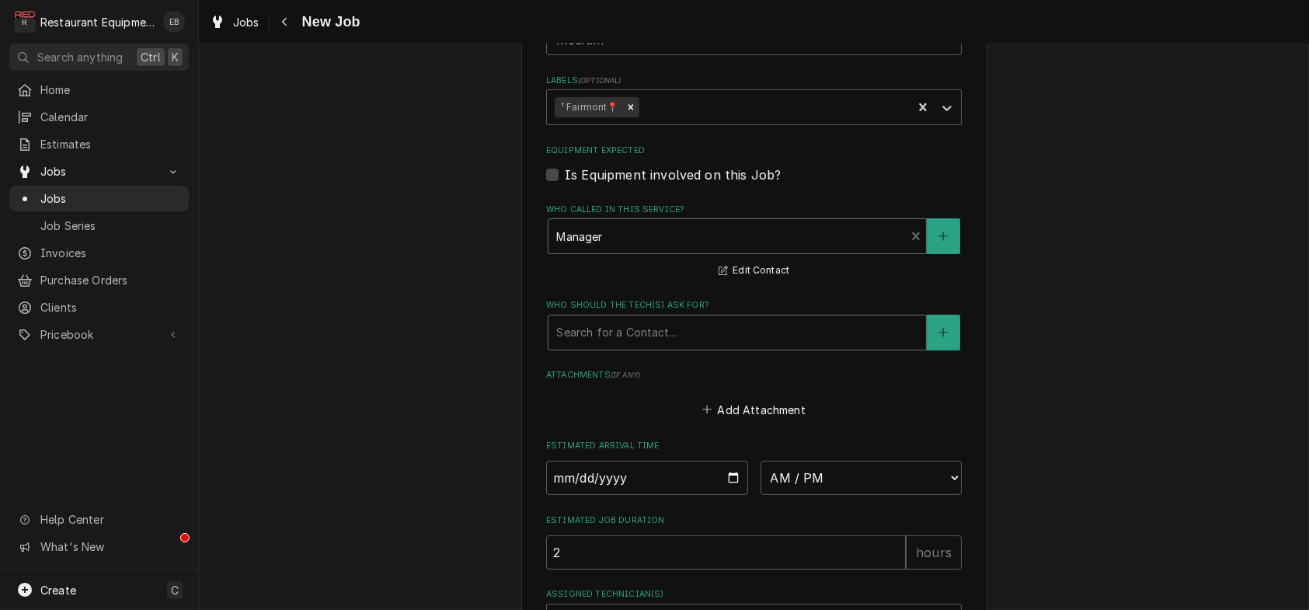
click at [654, 347] on div "Who should the tech(s) ask for?" at bounding box center [737, 333] width 362 height 28
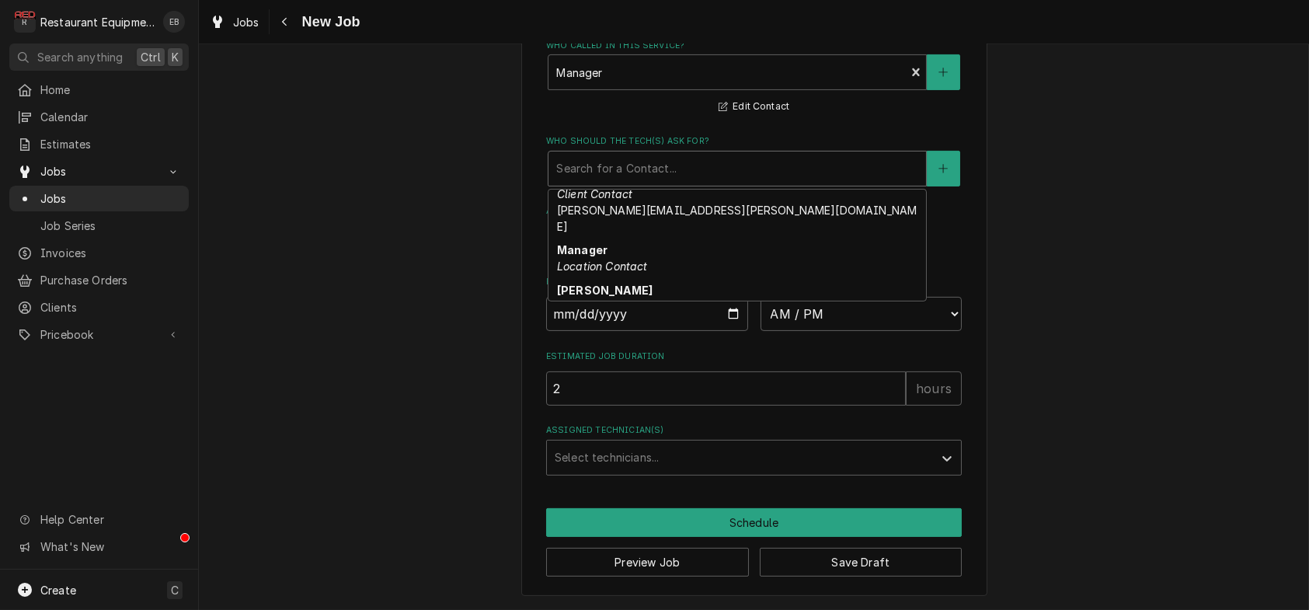
scroll to position [113, 0]
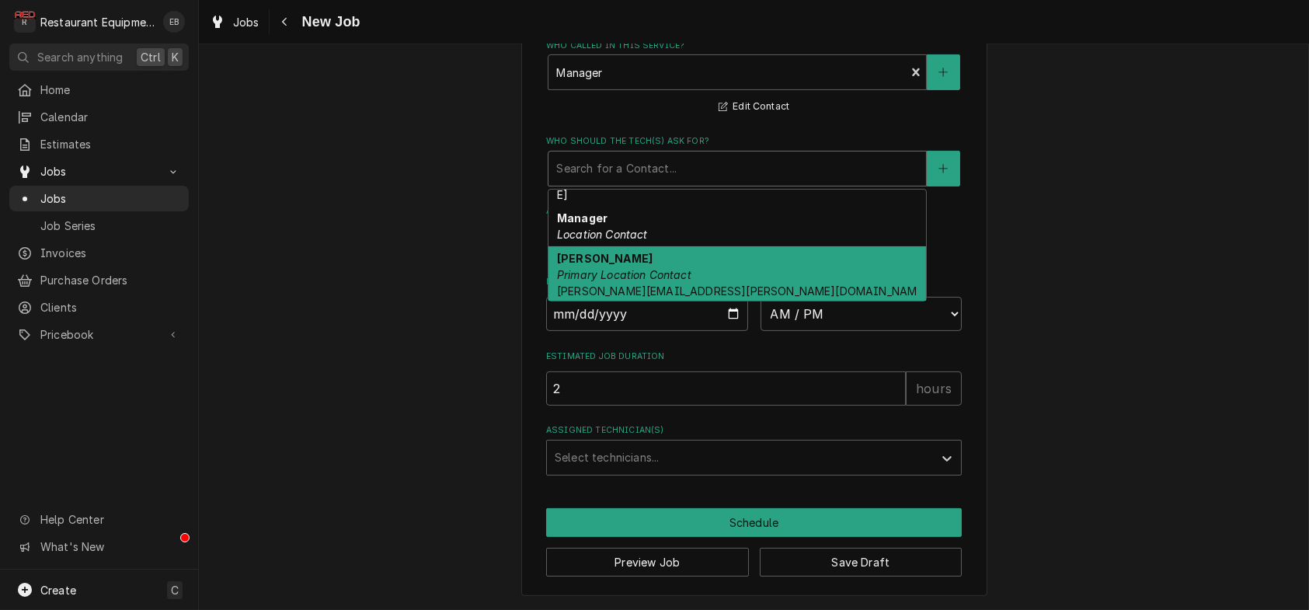
click at [623, 319] on div "[PERSON_NAME] Primary Location Contact [PERSON_NAME][EMAIL_ADDRESS][PERSON_NAME…" at bounding box center [738, 282] width 378 height 73
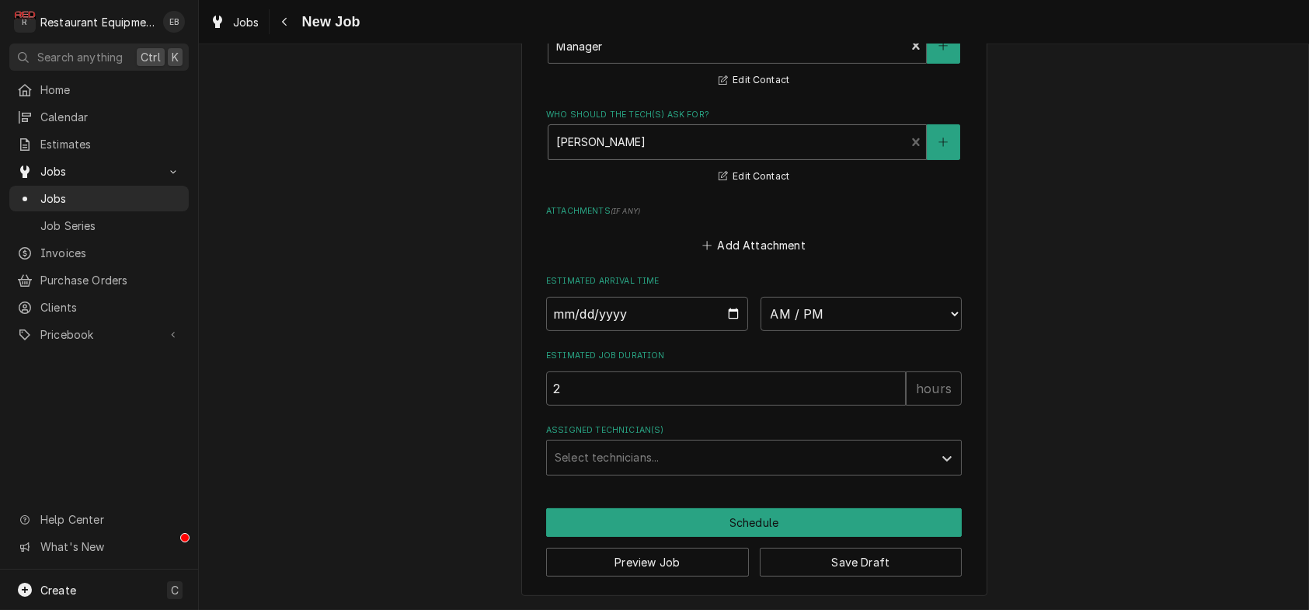
click at [638, 156] on div "Who should the tech(s) ask for?" at bounding box center [726, 142] width 341 height 28
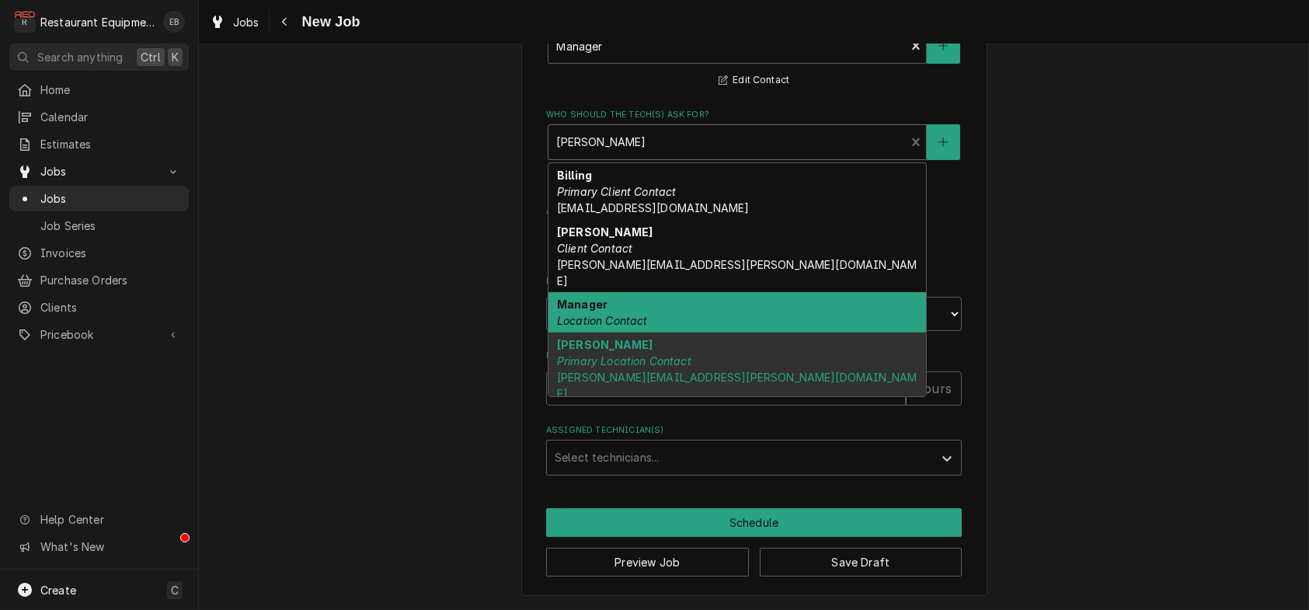
drag, startPoint x: 618, startPoint y: 442, endPoint x: 634, endPoint y: 447, distance: 16.2
click at [618, 327] on em "Location Contact" at bounding box center [602, 320] width 91 height 13
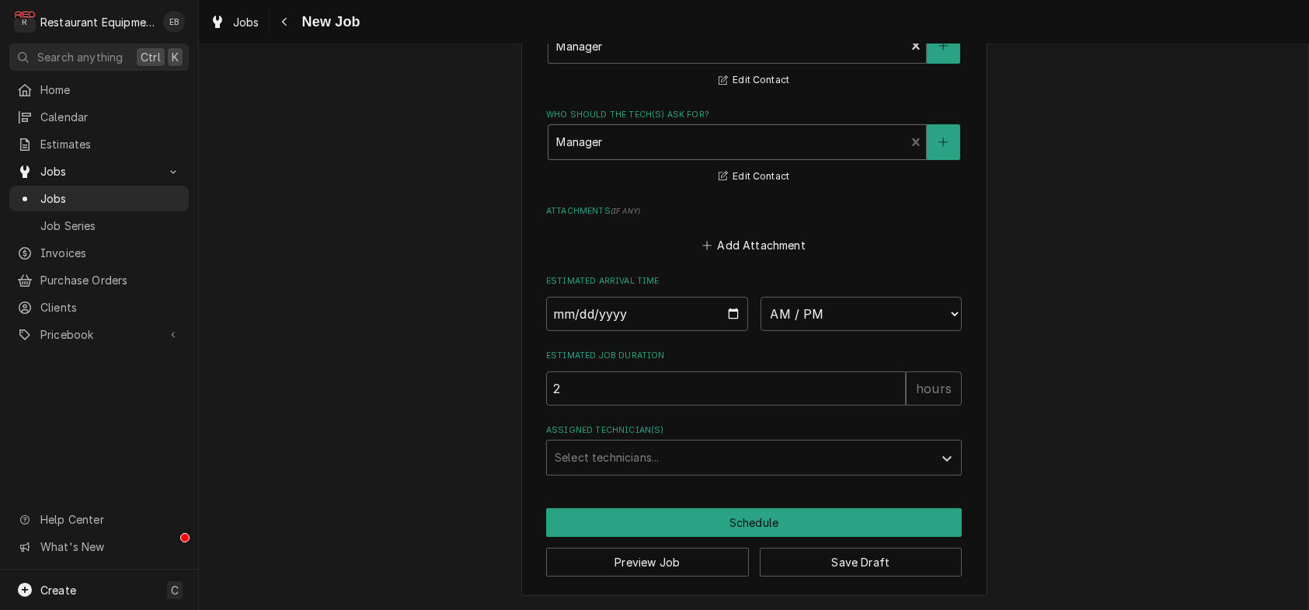
scroll to position [1399, 0]
click at [839, 576] on button "Save Draft" at bounding box center [861, 562] width 203 height 29
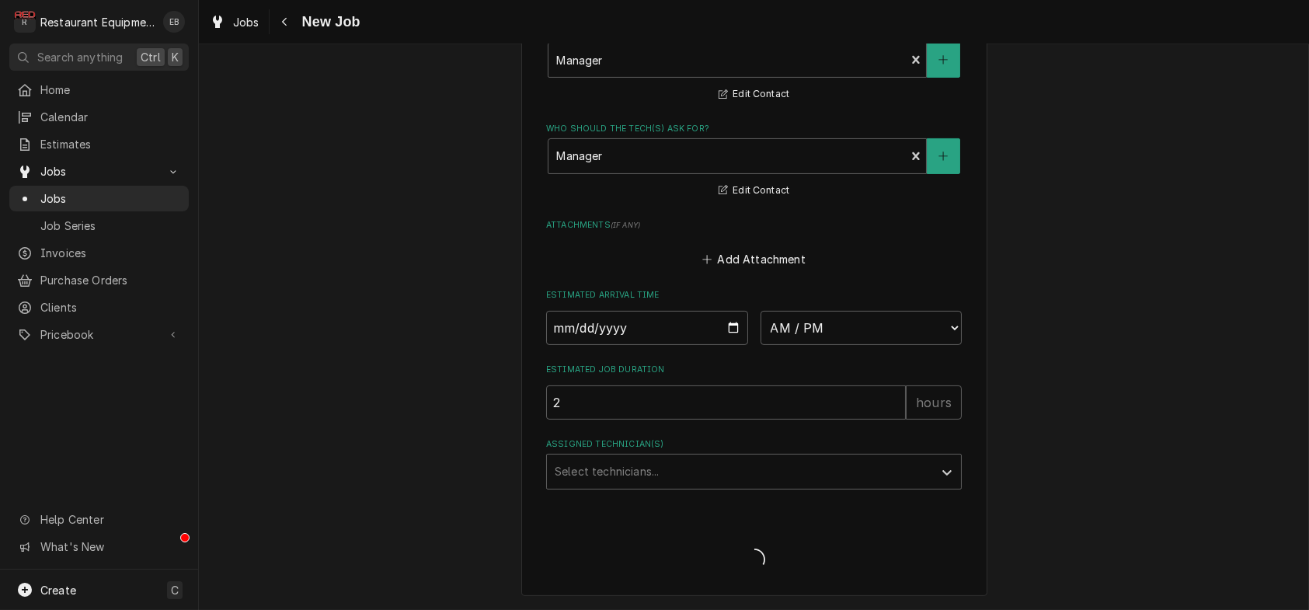
type textarea "x"
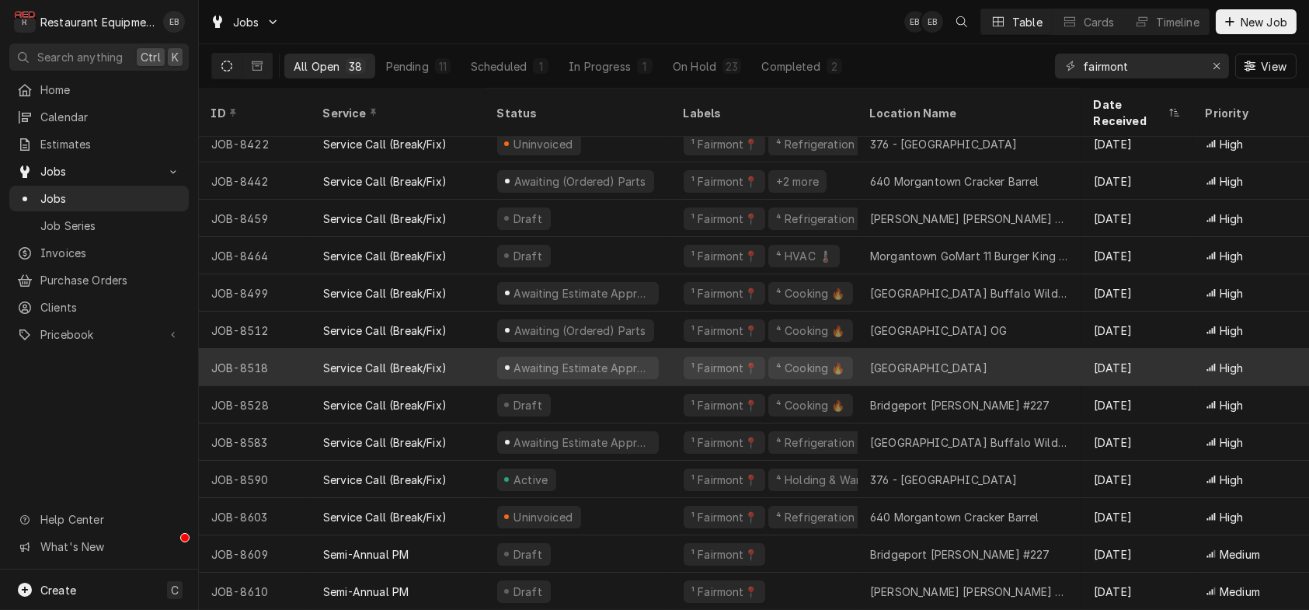
scroll to position [955, 0]
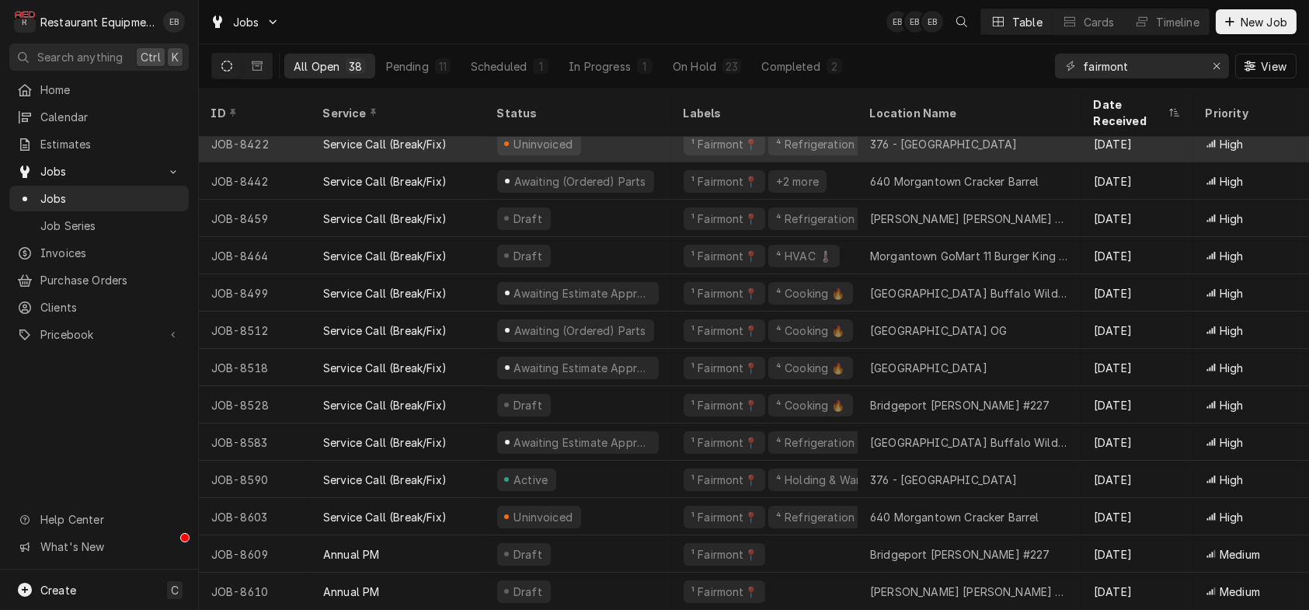
scroll to position [955, 0]
